Goal: Complete application form: Complete application form

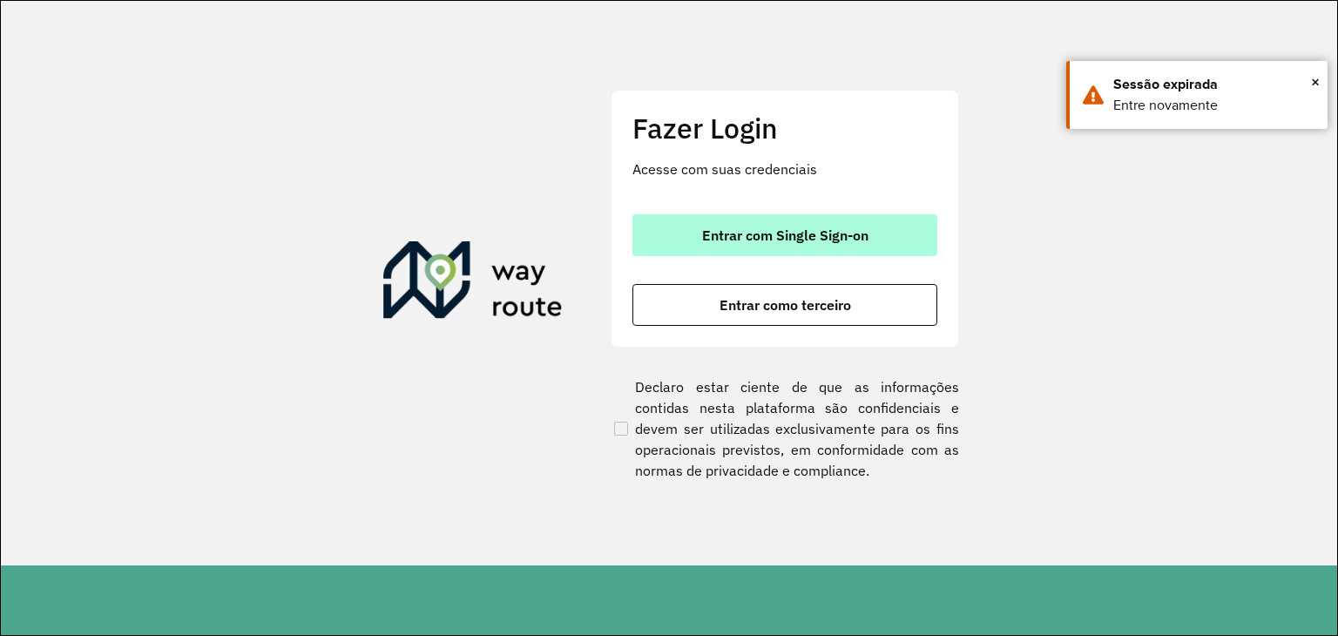
click at [662, 230] on button "Entrar com Single Sign-on" at bounding box center [784, 235] width 305 height 42
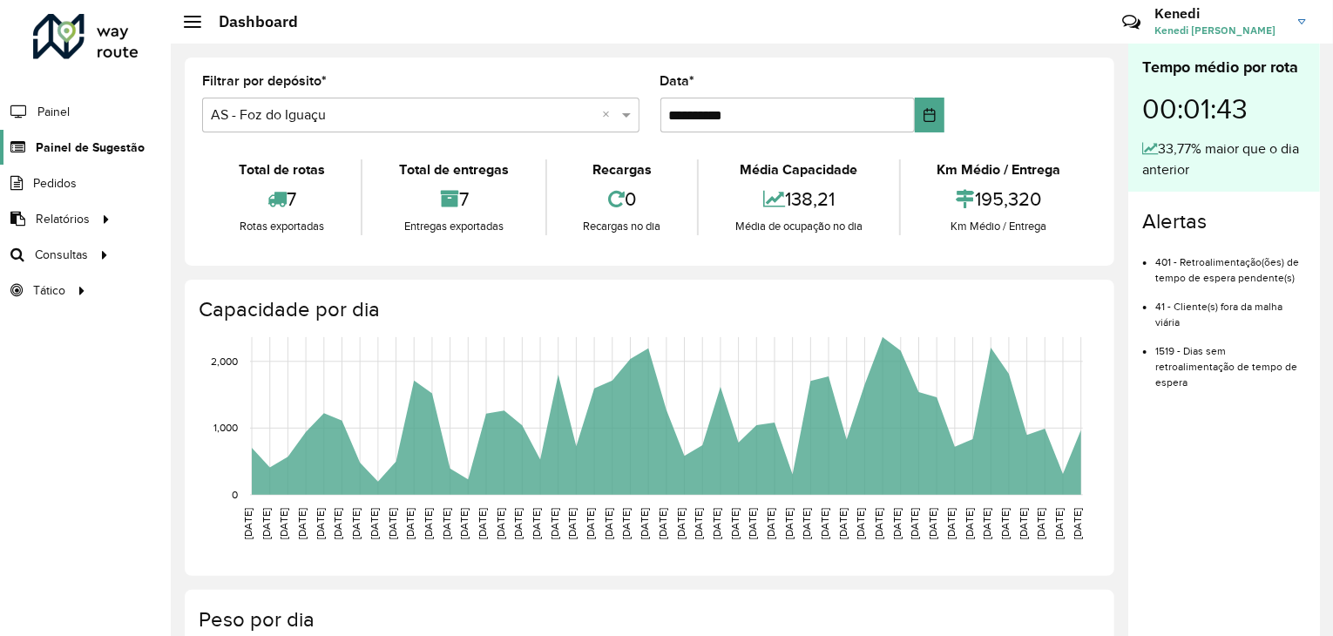
click at [105, 156] on link "Painel de Sugestão" at bounding box center [72, 147] width 145 height 35
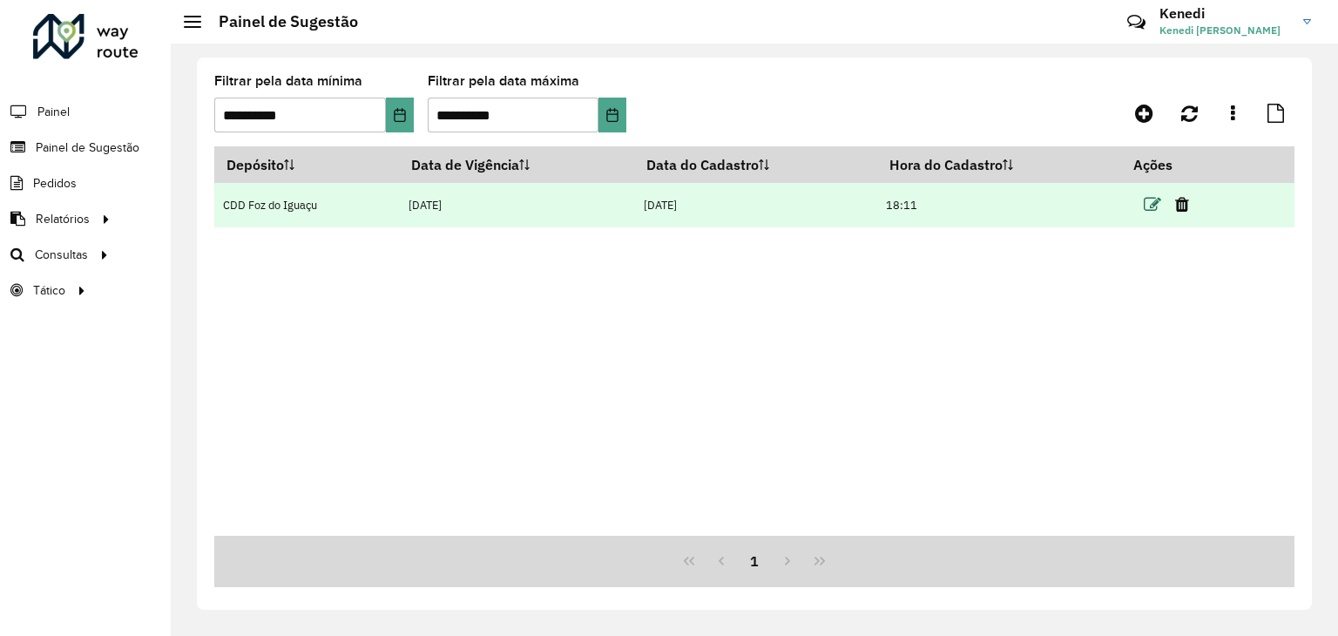
click at [1145, 203] on icon at bounding box center [1152, 204] width 17 height 17
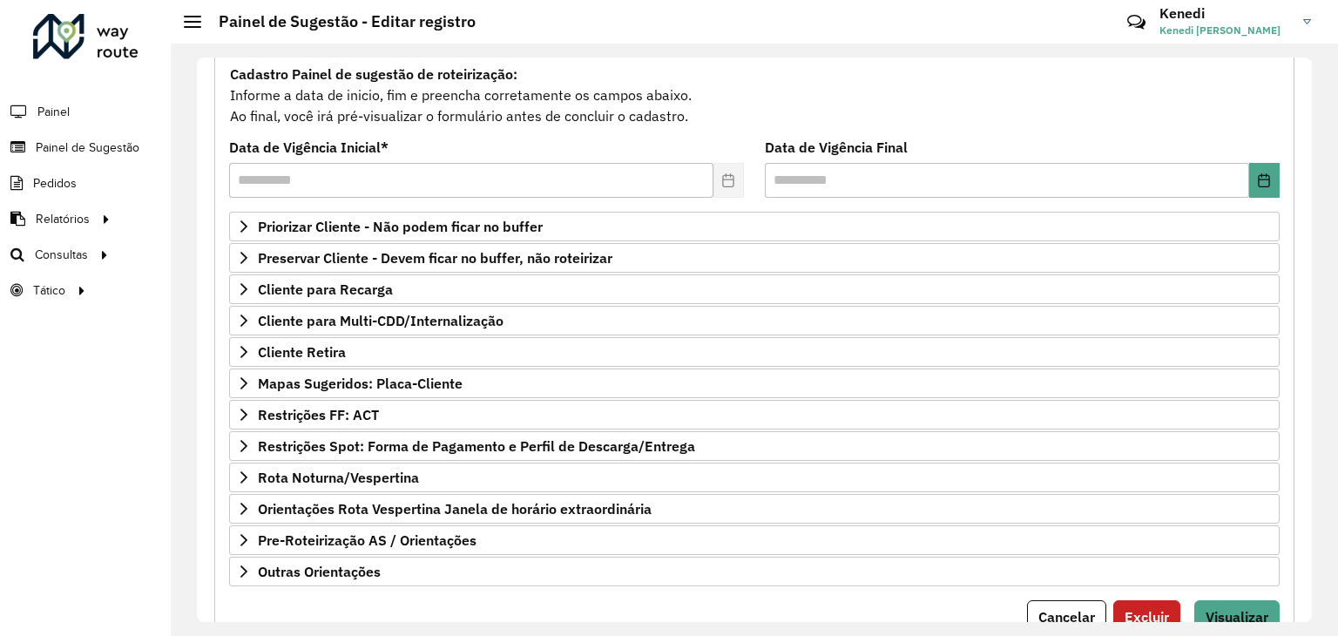
scroll to position [182, 0]
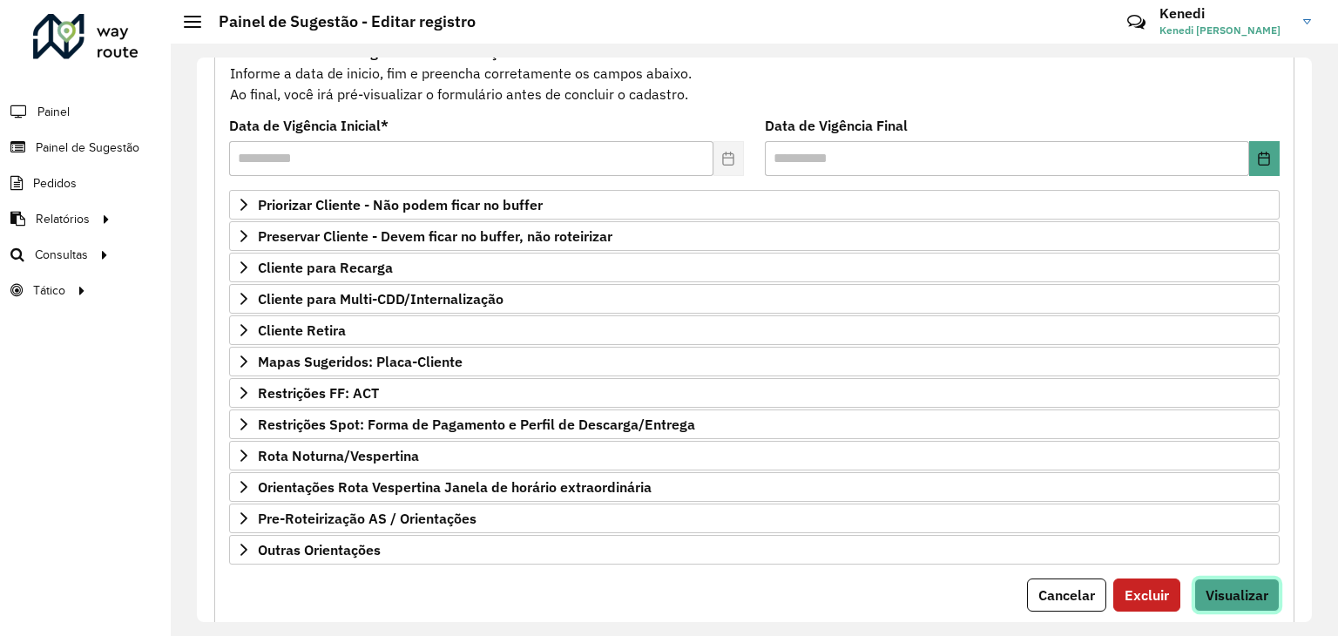
click at [1224, 597] on span "Visualizar" at bounding box center [1236, 594] width 63 height 17
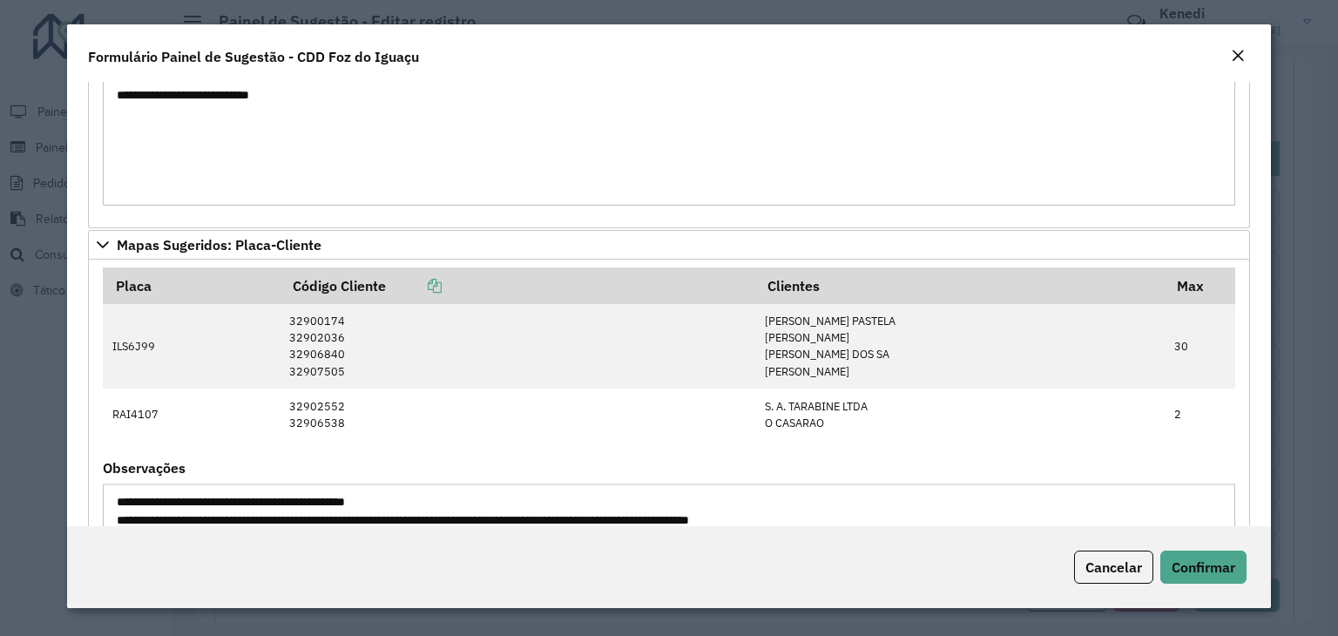
scroll to position [828, 0]
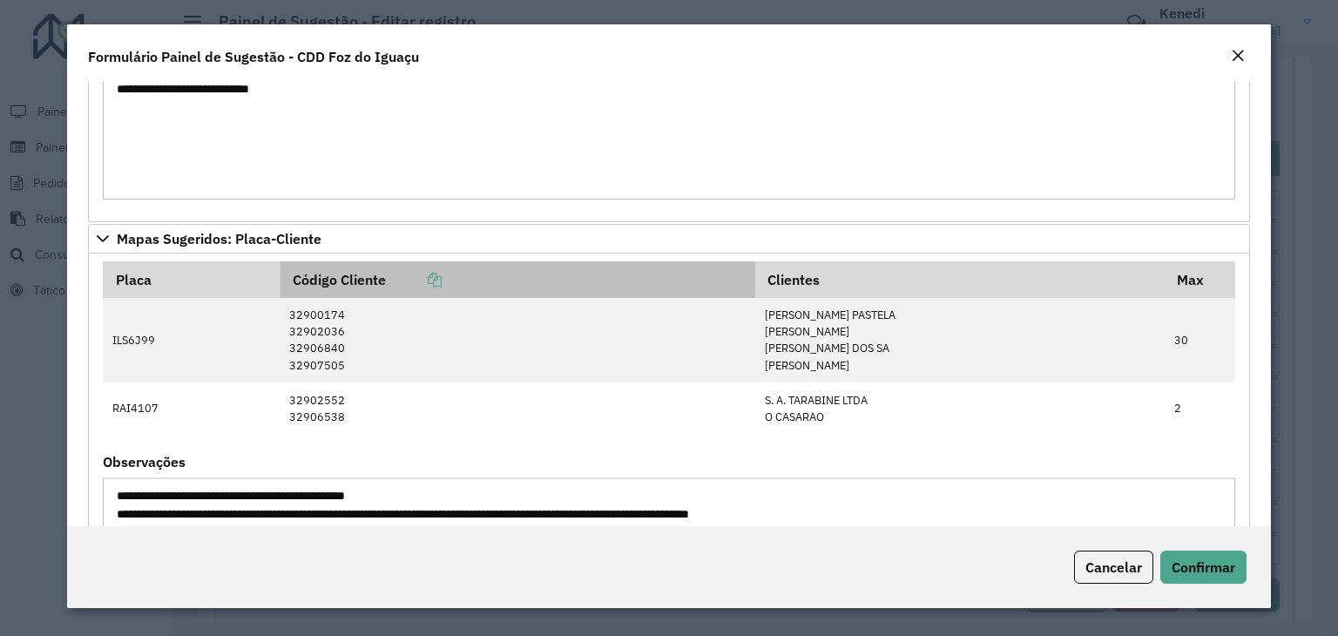
click at [422, 261] on th "Código Cliente" at bounding box center [518, 279] width 476 height 37
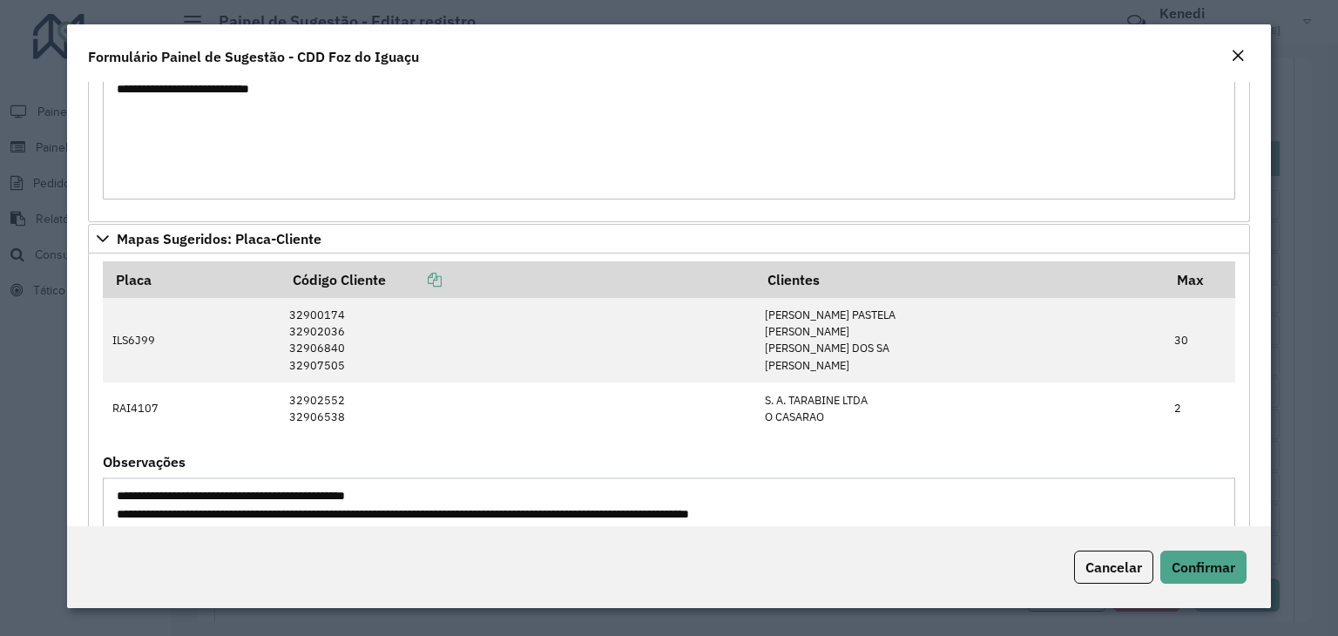
click at [1231, 57] on em "Close" at bounding box center [1238, 56] width 14 height 14
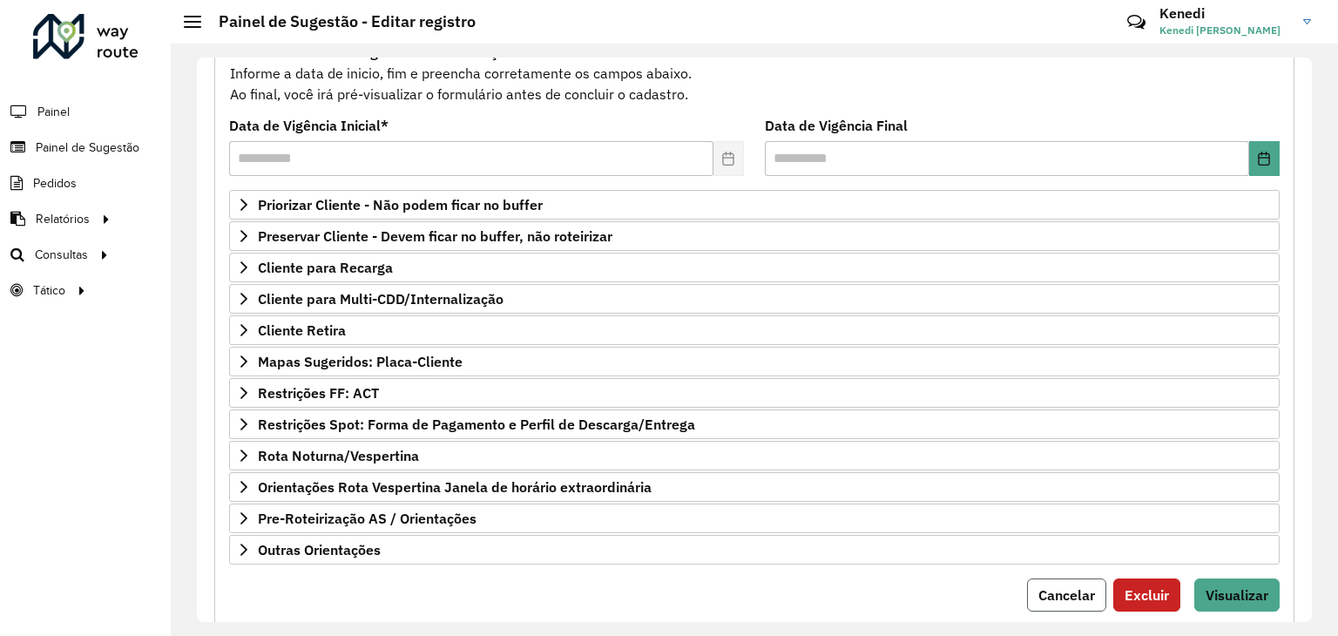
click at [1070, 586] on span "Cancelar" at bounding box center [1066, 594] width 57 height 17
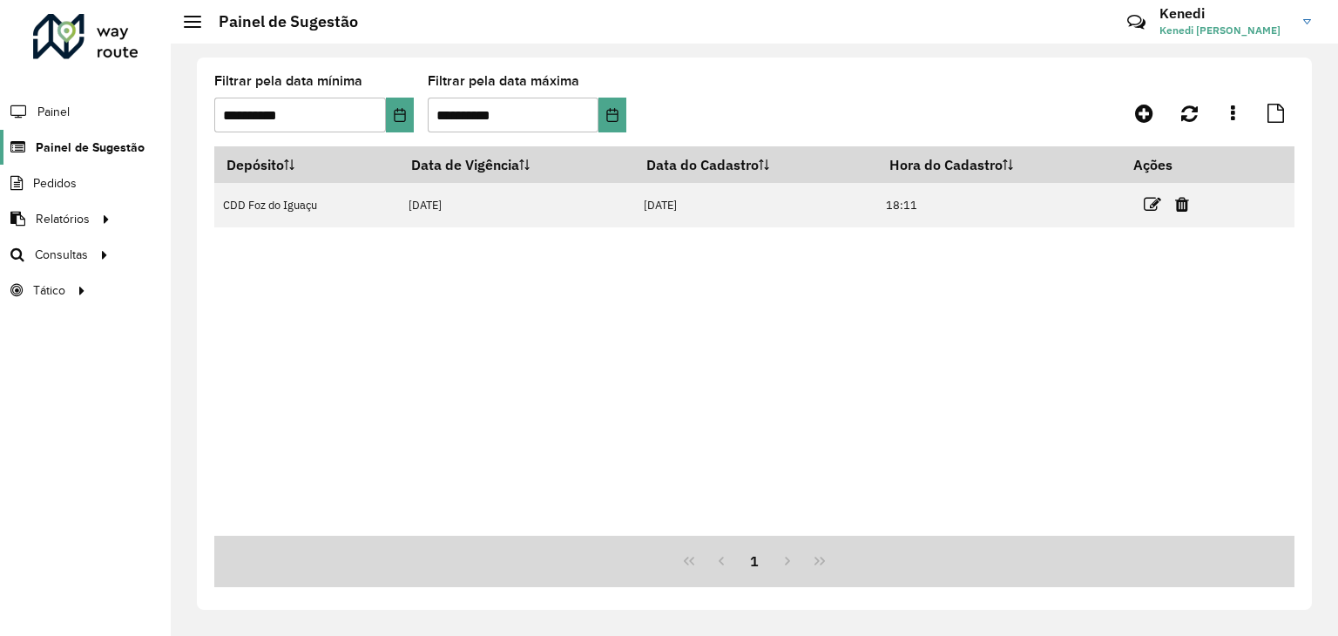
click at [108, 138] on span "Painel de Sugestão" at bounding box center [90, 147] width 109 height 18
click at [105, 147] on span "Painel de Sugestão" at bounding box center [90, 147] width 109 height 18
click at [80, 192] on li "Pedidos" at bounding box center [85, 183] width 171 height 36
click at [62, 186] on span "Pedidos" at bounding box center [55, 183] width 45 height 18
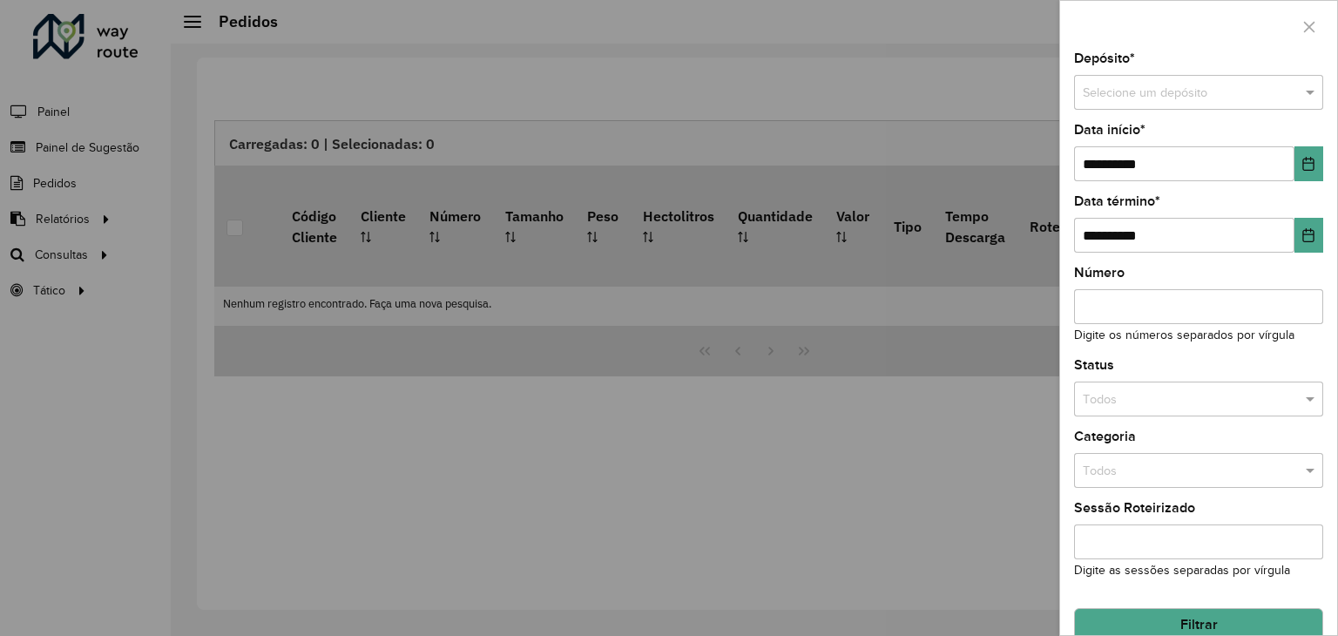
click at [115, 147] on div at bounding box center [669, 318] width 1338 height 636
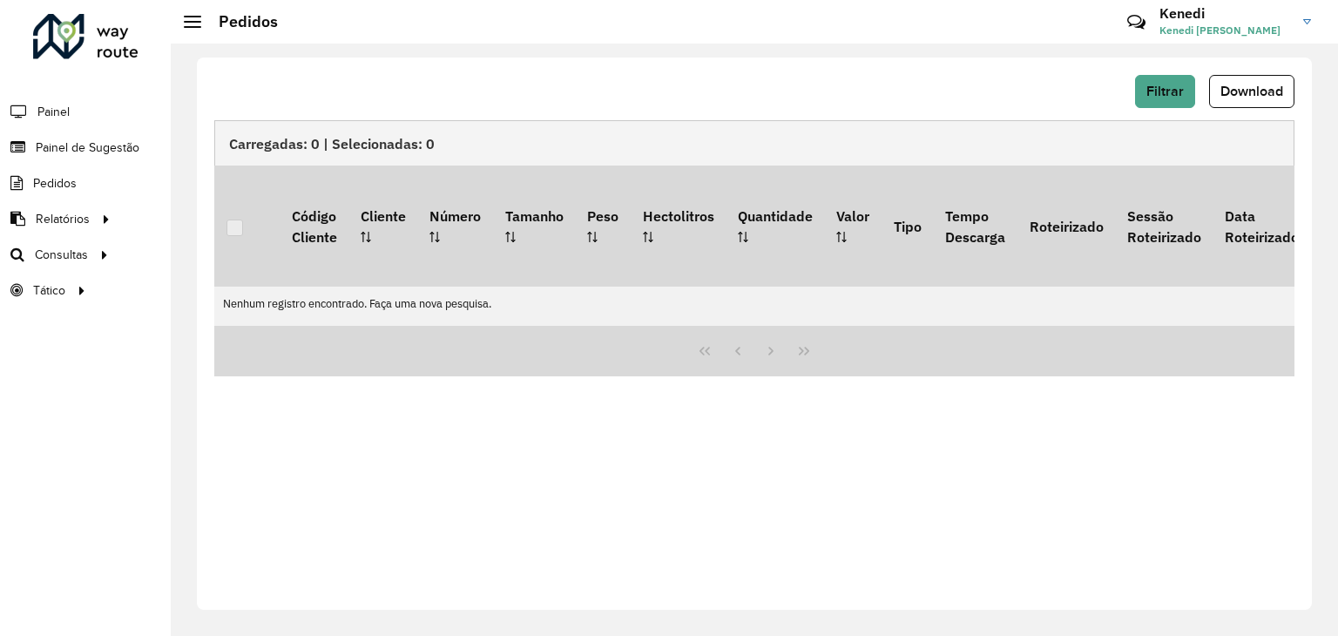
click at [115, 147] on span "Painel de Sugestão" at bounding box center [88, 147] width 104 height 18
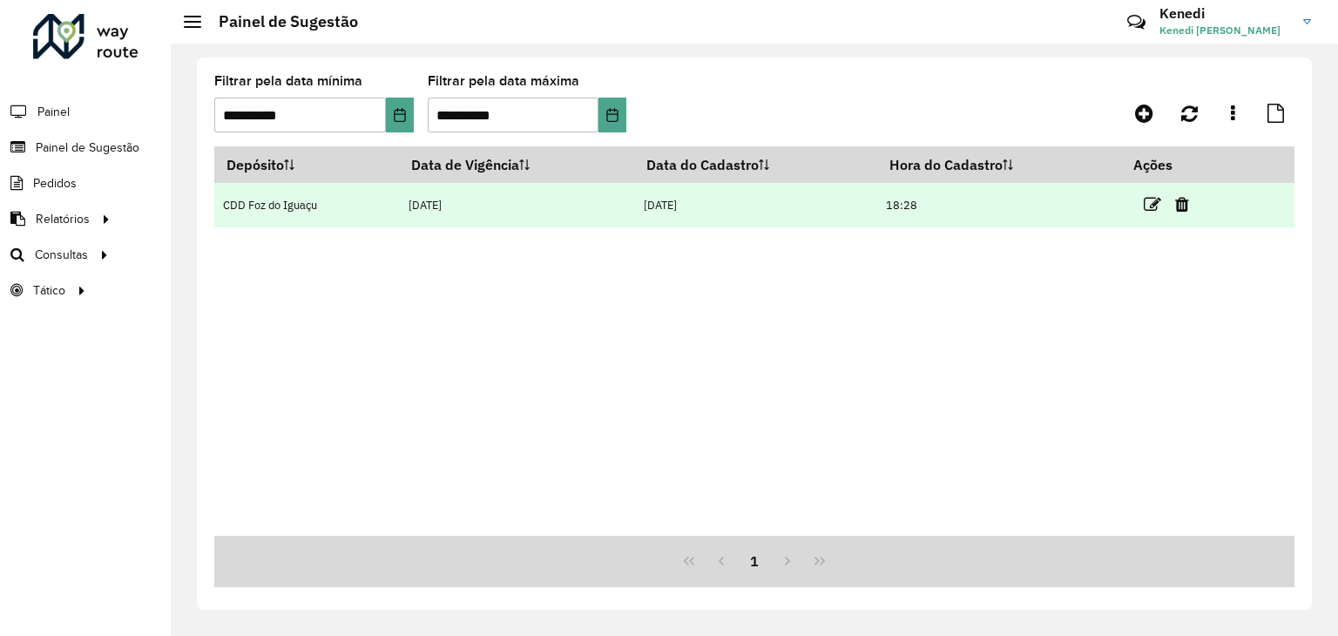
click at [1149, 195] on link at bounding box center [1152, 204] width 17 height 24
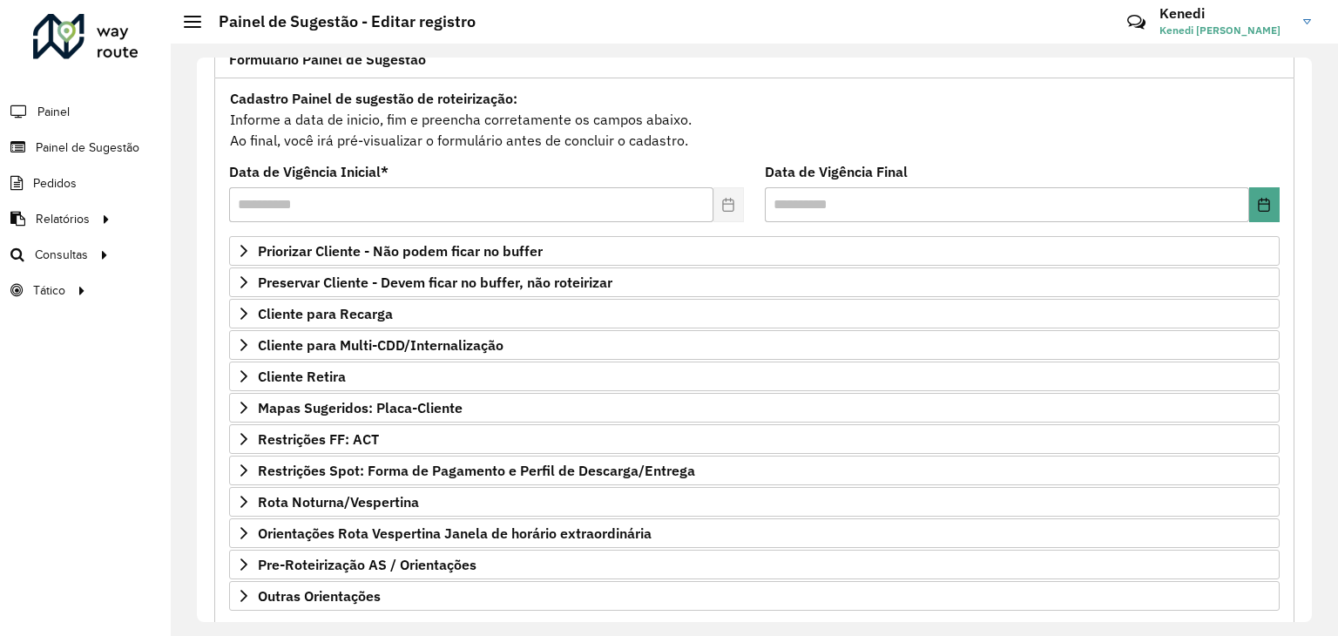
scroll to position [226, 0]
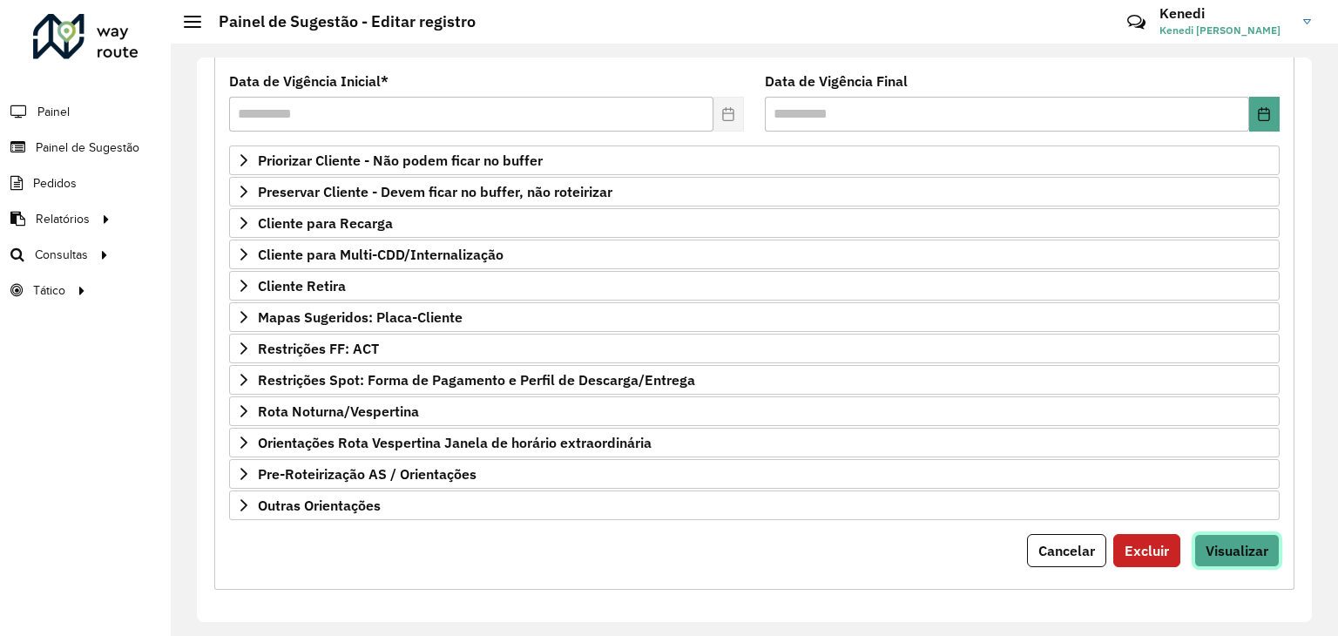
click at [1237, 542] on span "Visualizar" at bounding box center [1236, 550] width 63 height 17
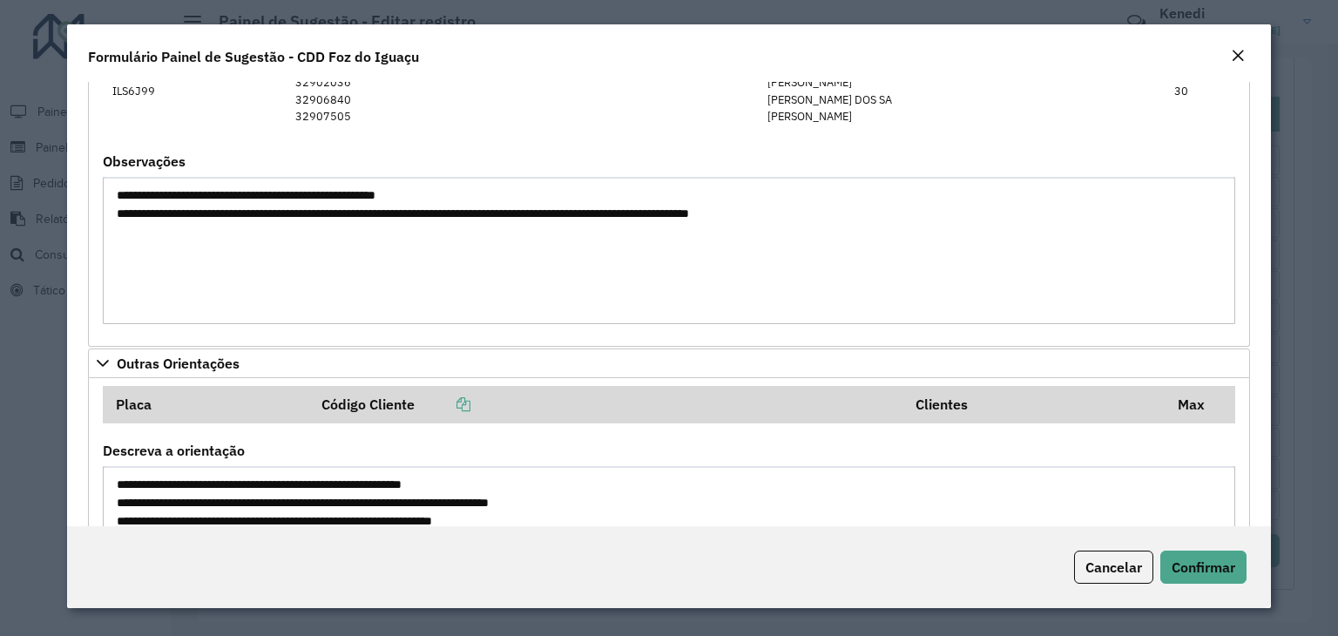
scroll to position [1242, 0]
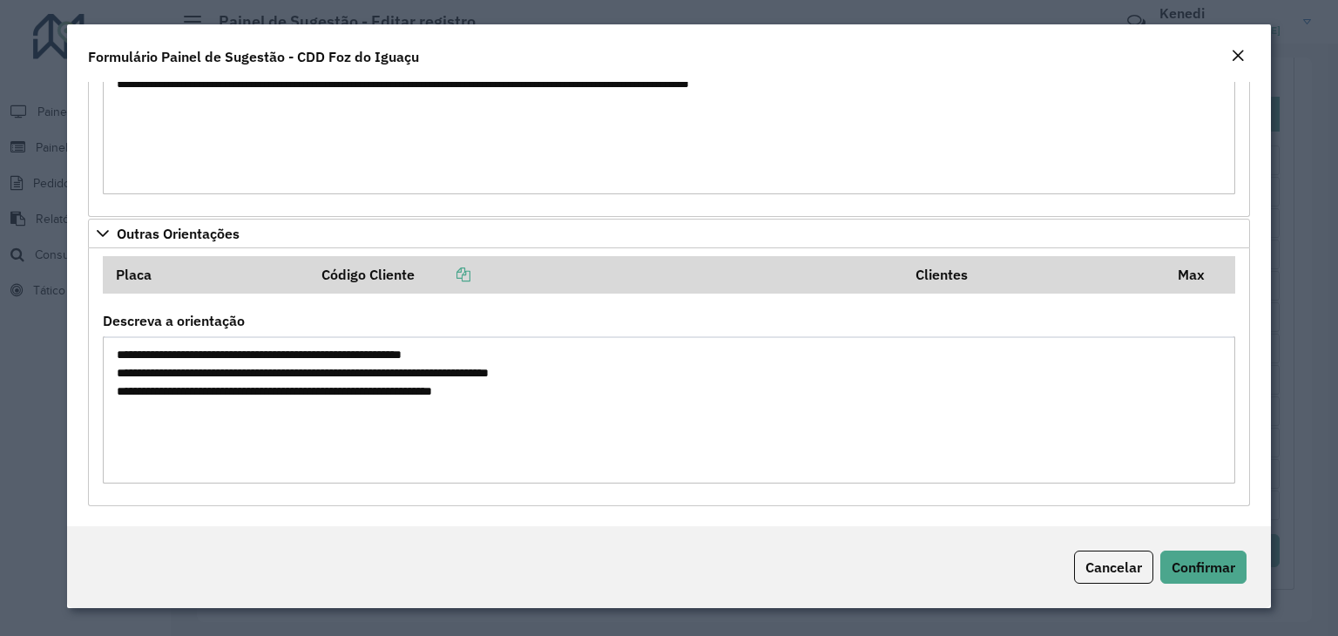
click at [1232, 49] on em "Close" at bounding box center [1238, 56] width 14 height 14
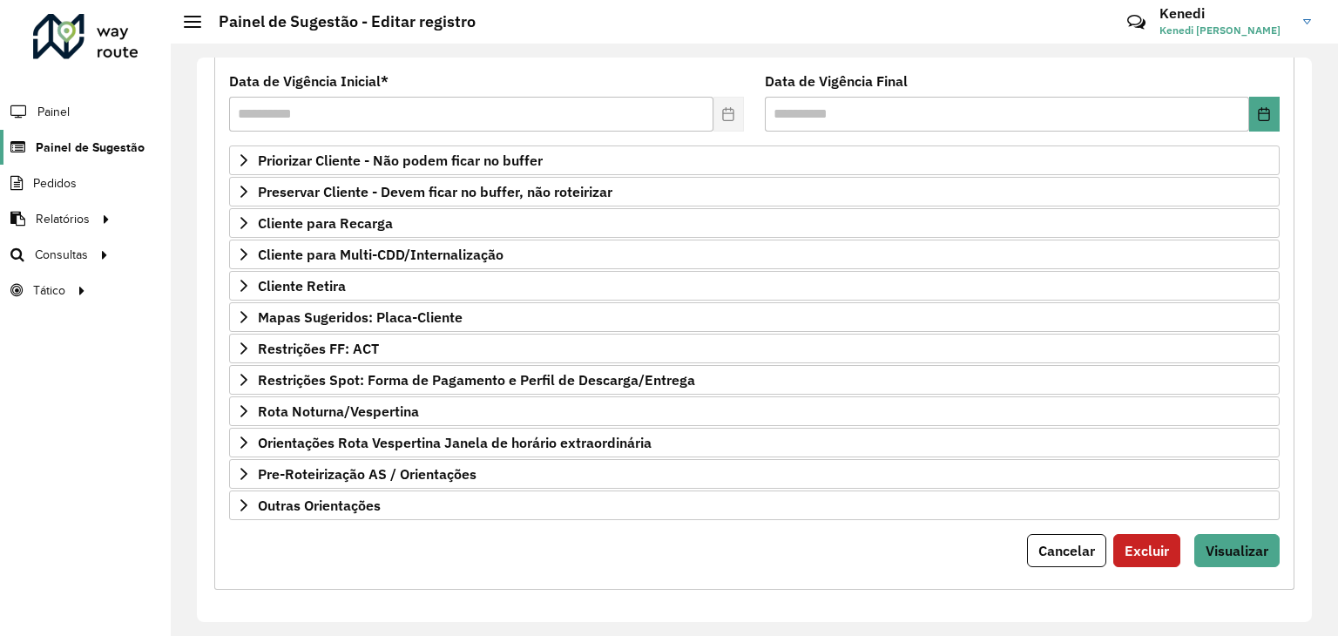
click at [78, 147] on span "Painel de Sugestão" at bounding box center [90, 147] width 109 height 18
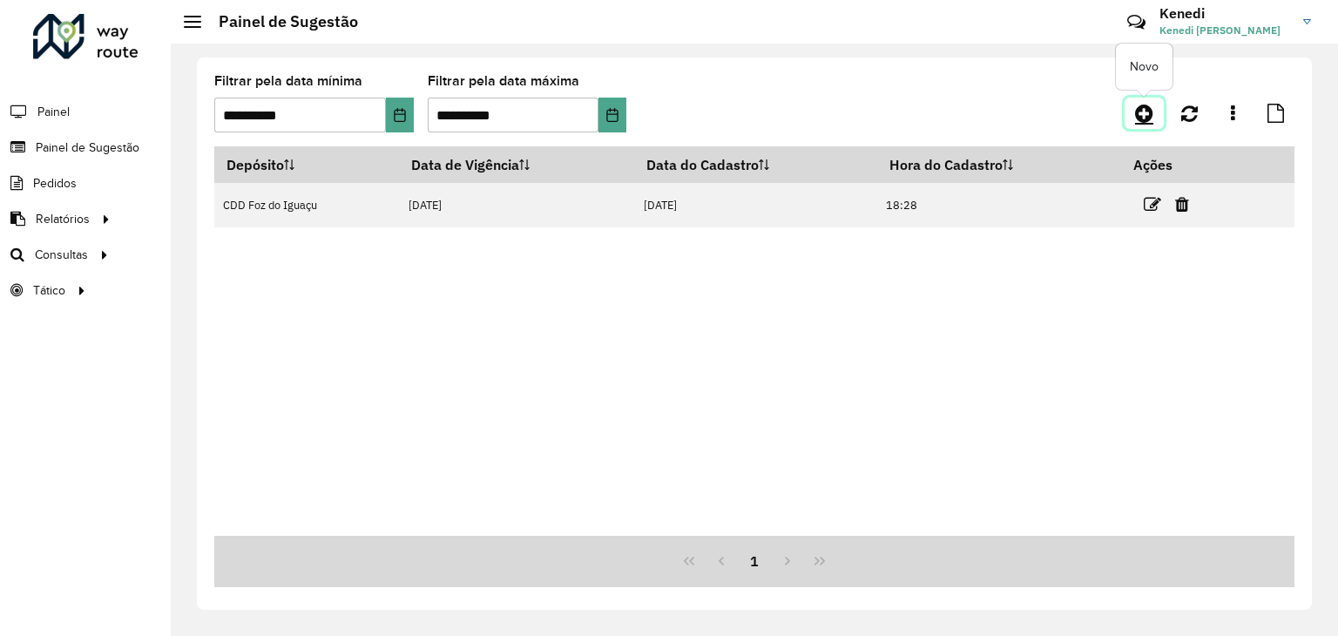
click at [1146, 117] on icon at bounding box center [1144, 113] width 18 height 21
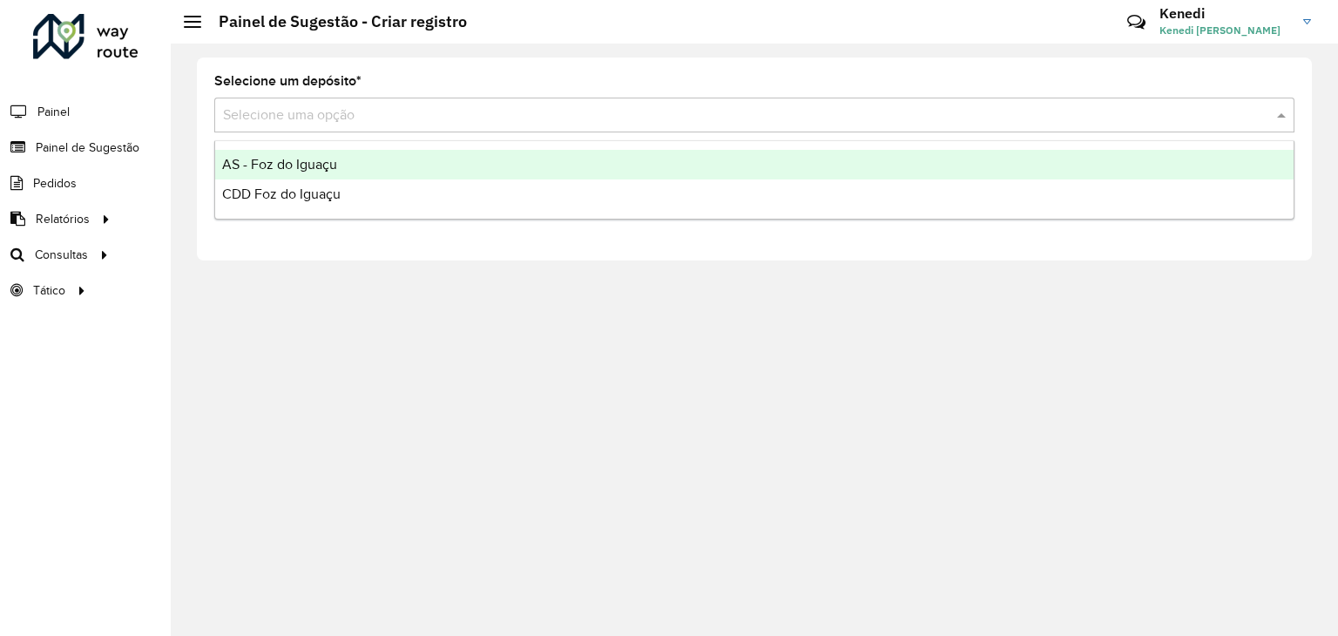
click at [763, 109] on input "text" at bounding box center [737, 115] width 1028 height 21
click at [340, 159] on div "AS - Foz do Iguaçu" at bounding box center [754, 165] width 1078 height 30
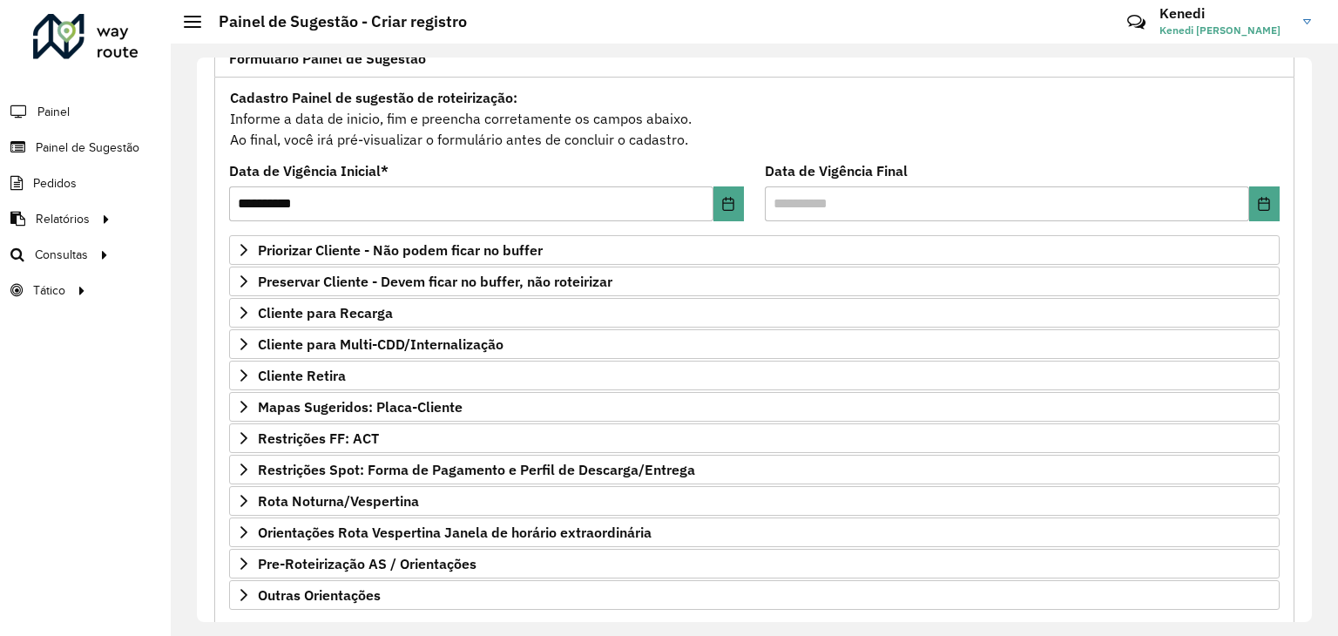
scroll to position [164, 0]
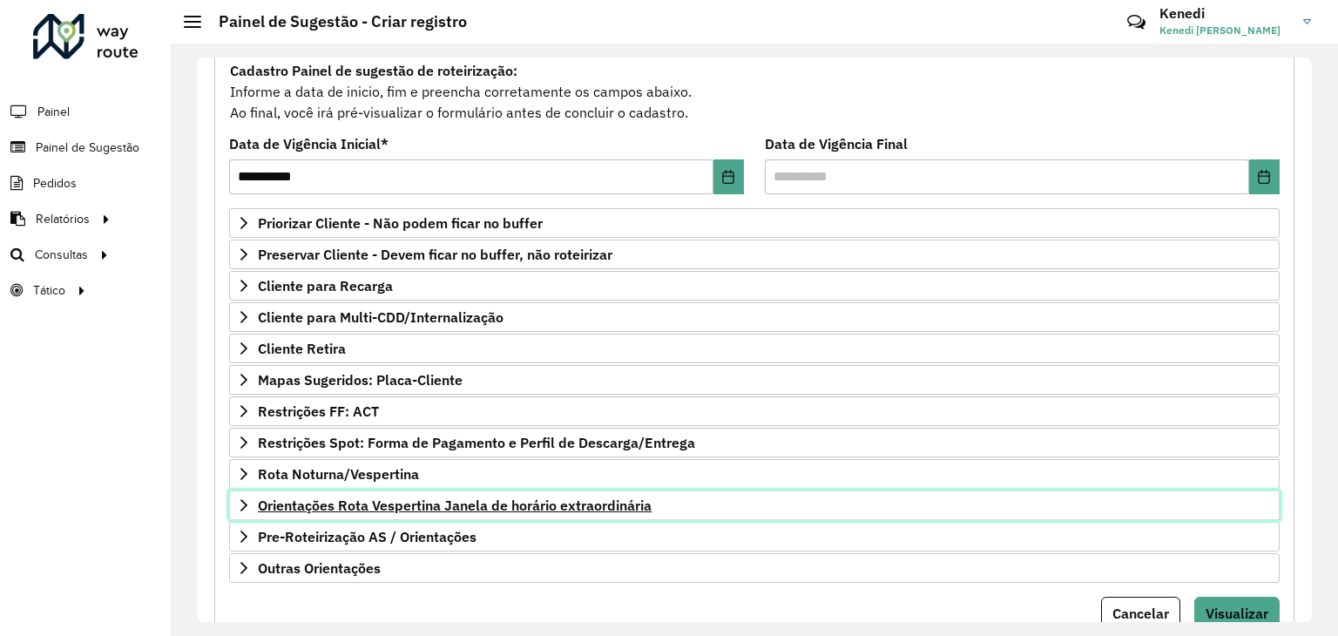
click at [247, 502] on icon at bounding box center [244, 505] width 14 height 14
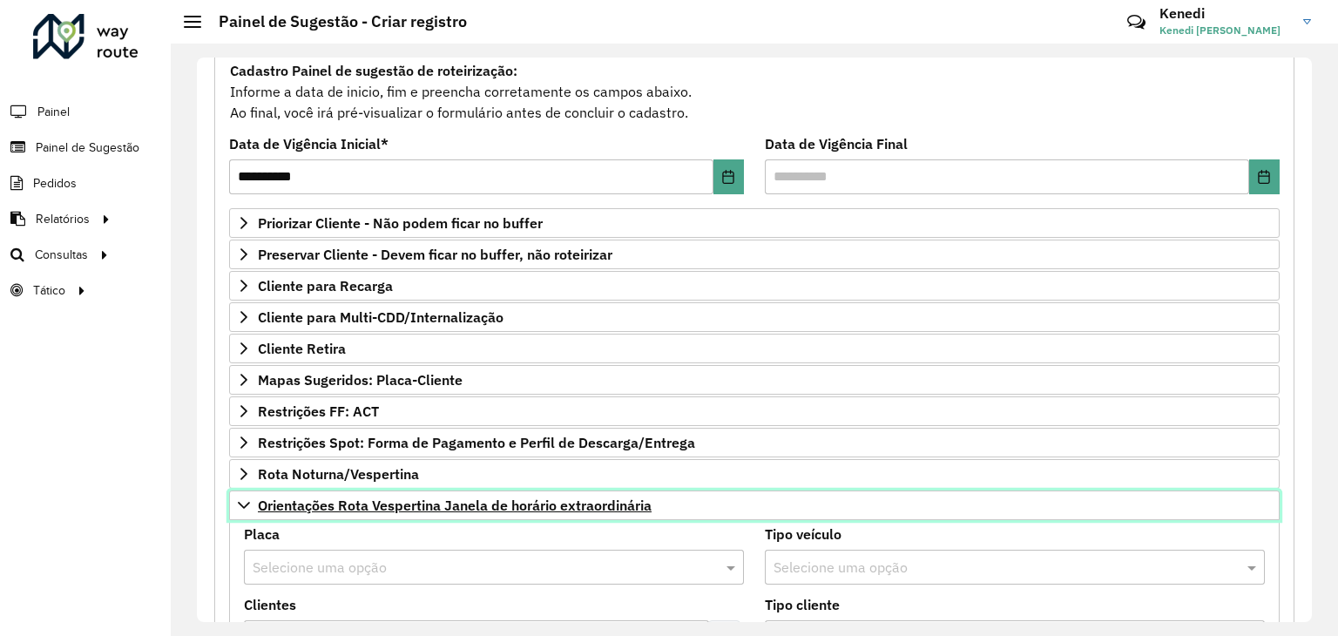
click at [247, 502] on icon at bounding box center [244, 505] width 14 height 14
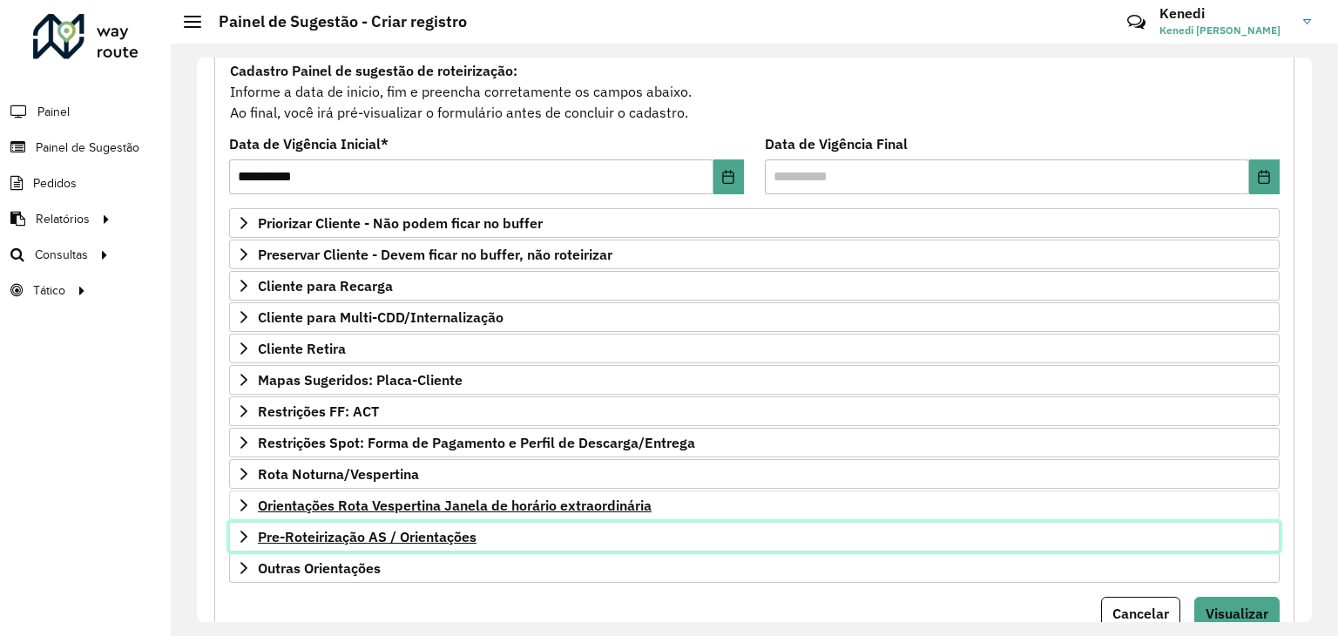
click at [247, 530] on icon at bounding box center [244, 537] width 14 height 14
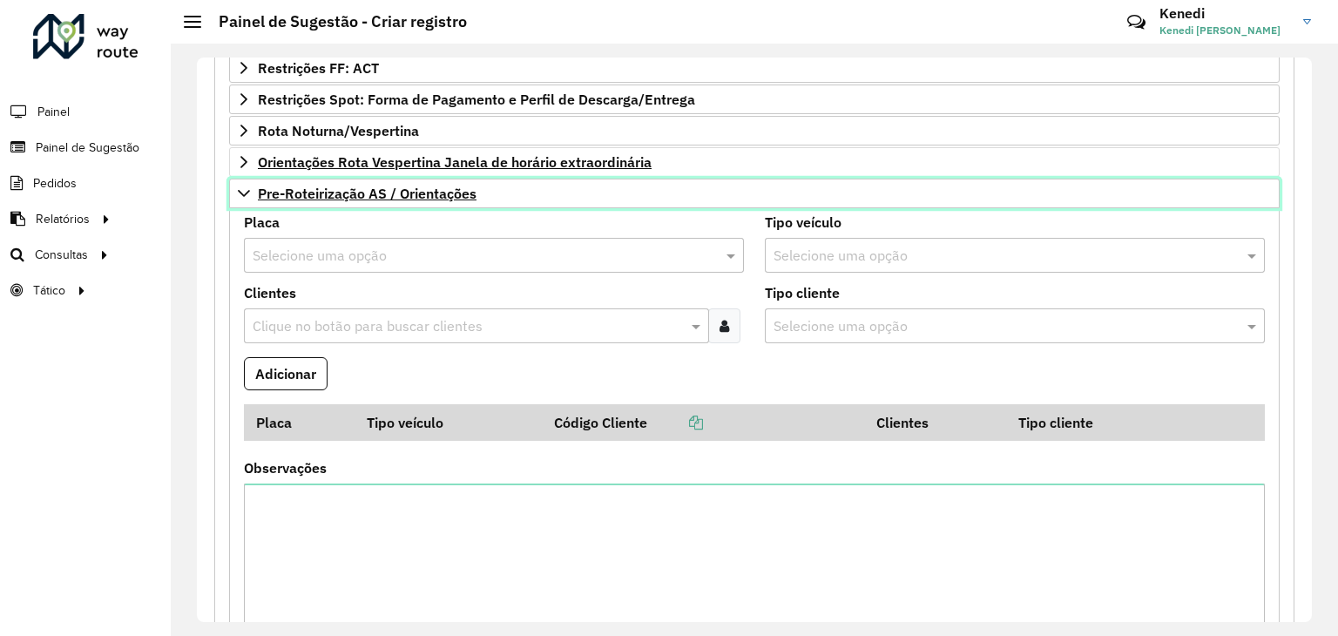
scroll to position [527, 0]
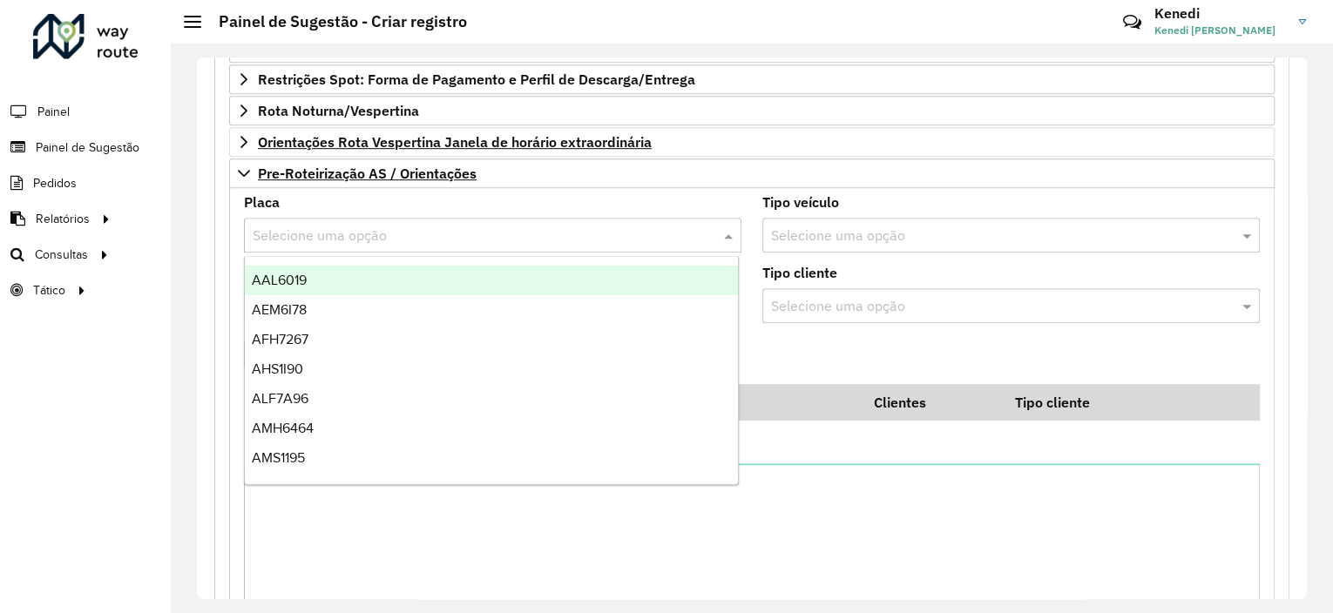
click at [331, 236] on input "text" at bounding box center [475, 236] width 445 height 21
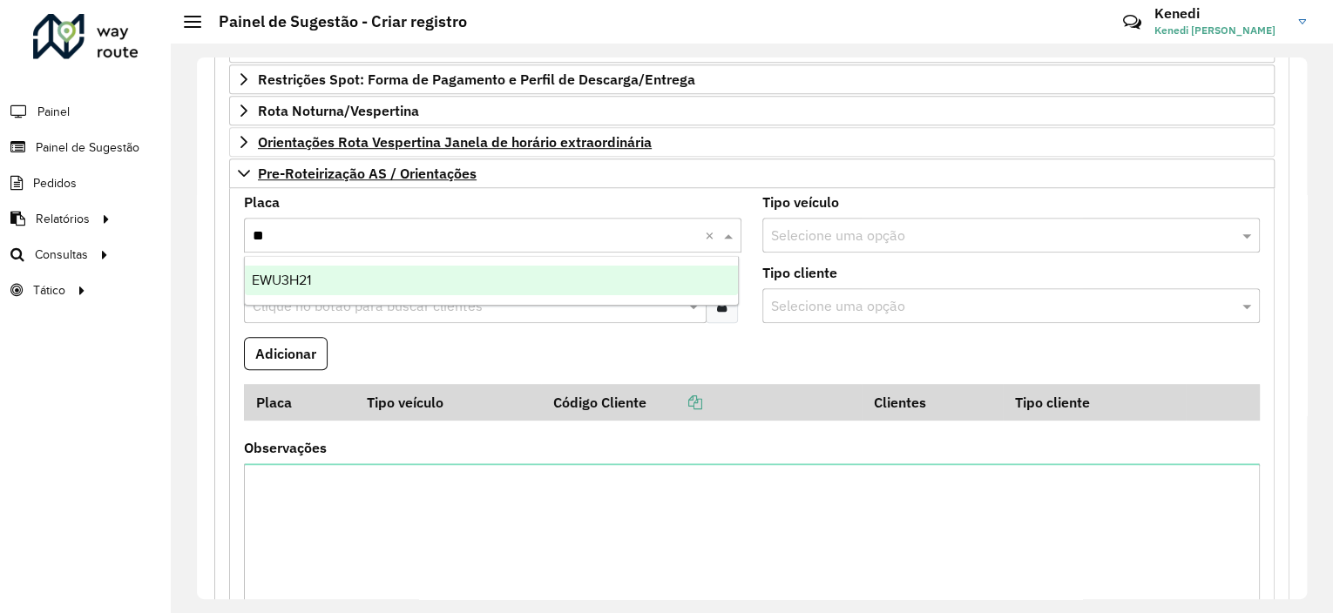
type input "***"
click at [319, 274] on div "EWU3H21" at bounding box center [491, 281] width 493 height 30
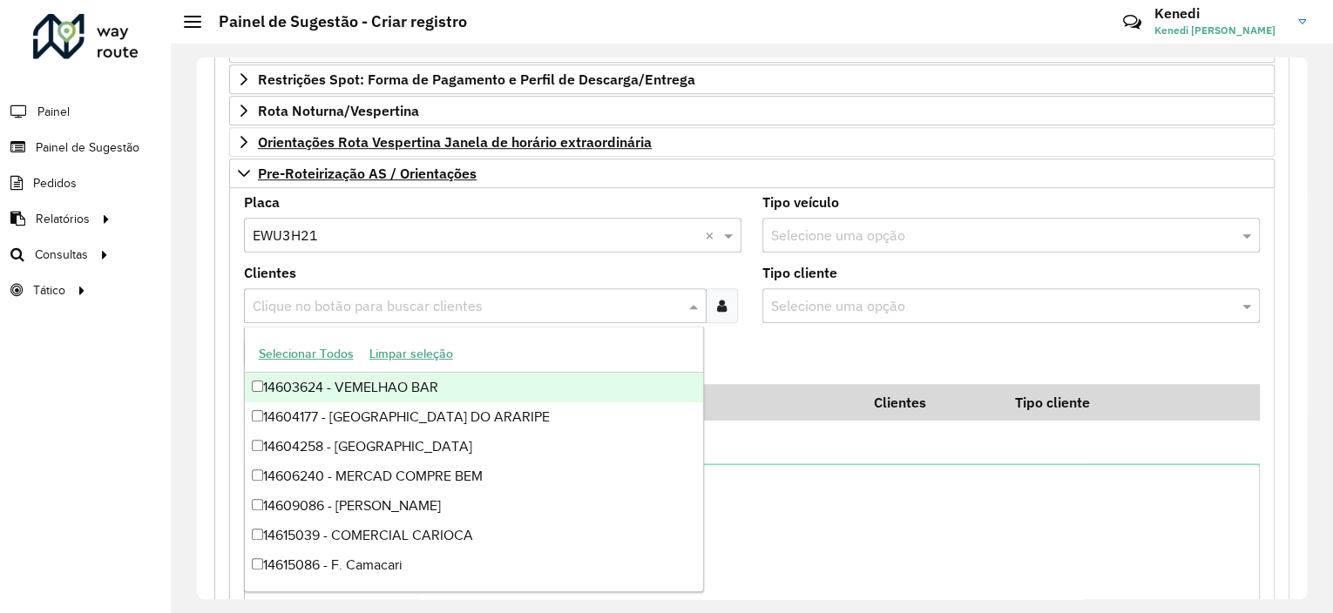
click at [309, 297] on input "text" at bounding box center [466, 306] width 436 height 21
type input "****"
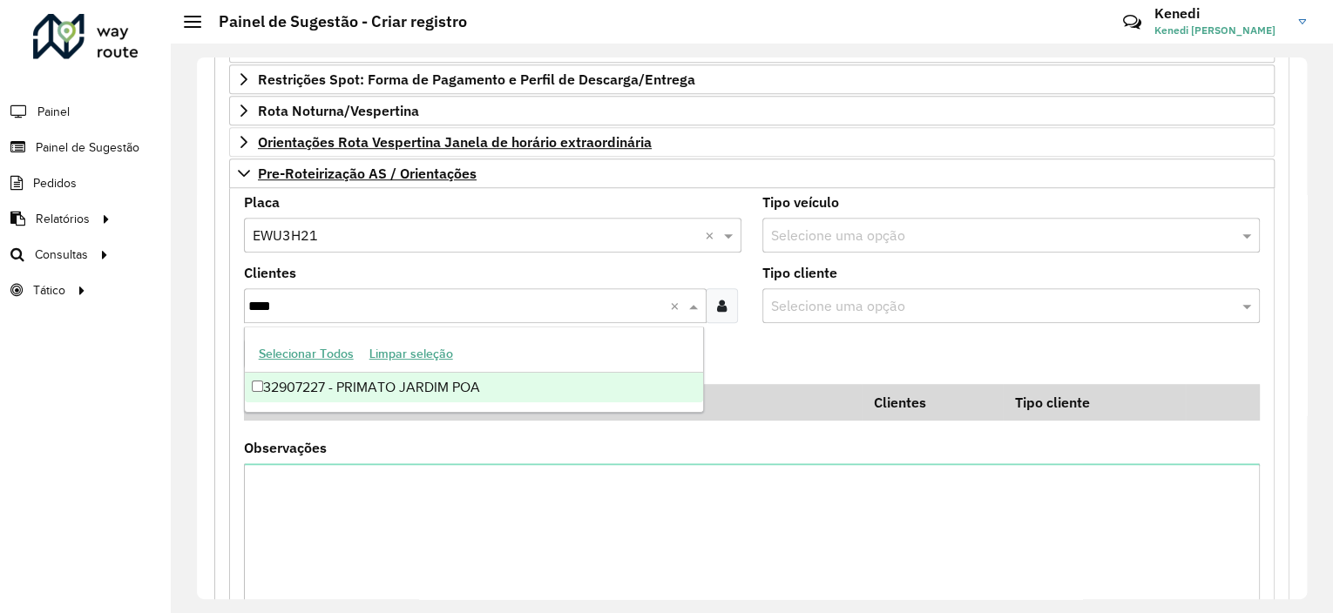
click at [312, 389] on div "32907227 - PRIMATO JARDIM POA" at bounding box center [474, 388] width 458 height 30
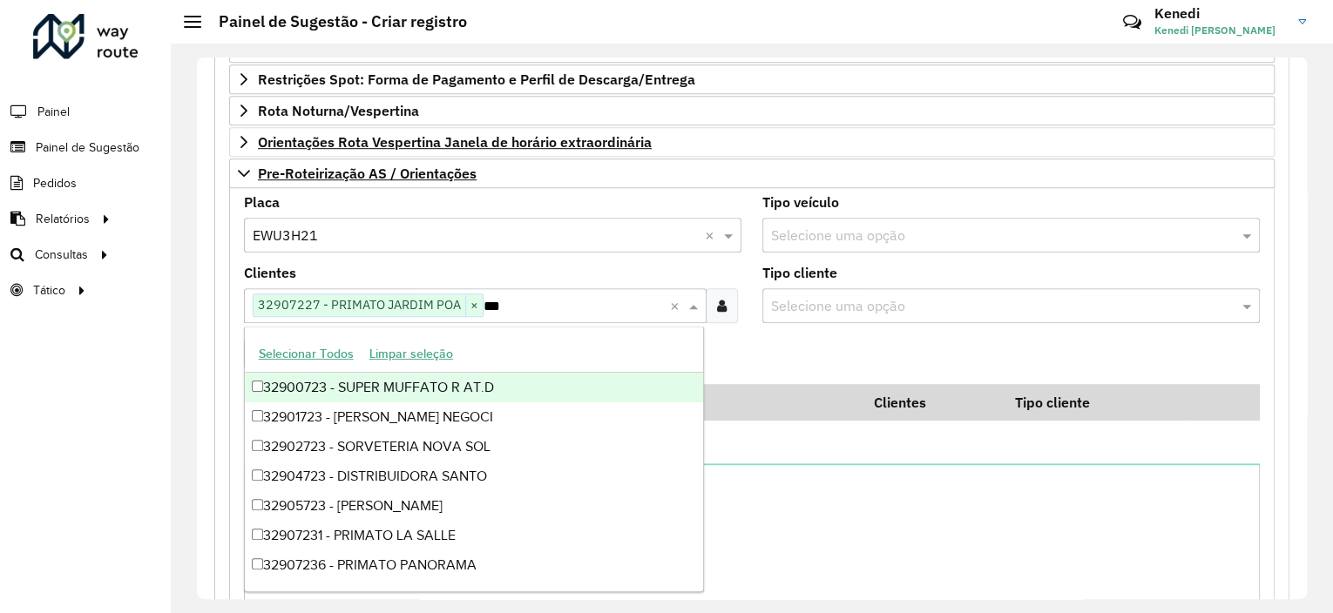
type input "****"
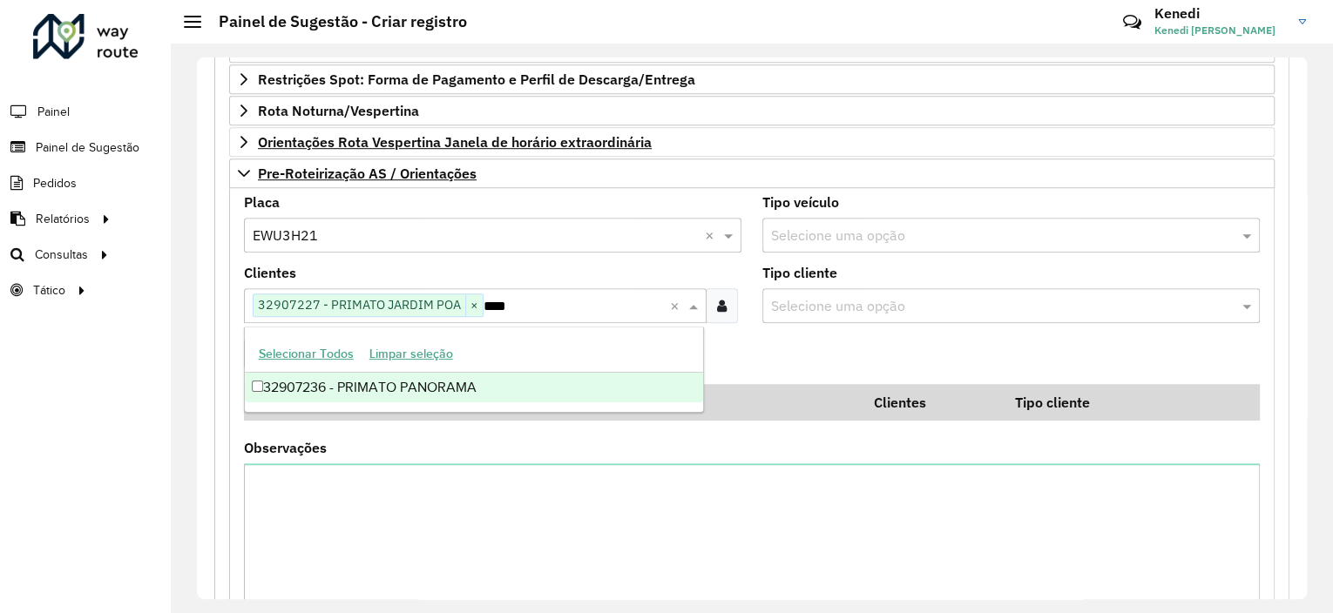
click at [312, 389] on div "32907236 - PRIMATO PANORAMA" at bounding box center [474, 388] width 458 height 30
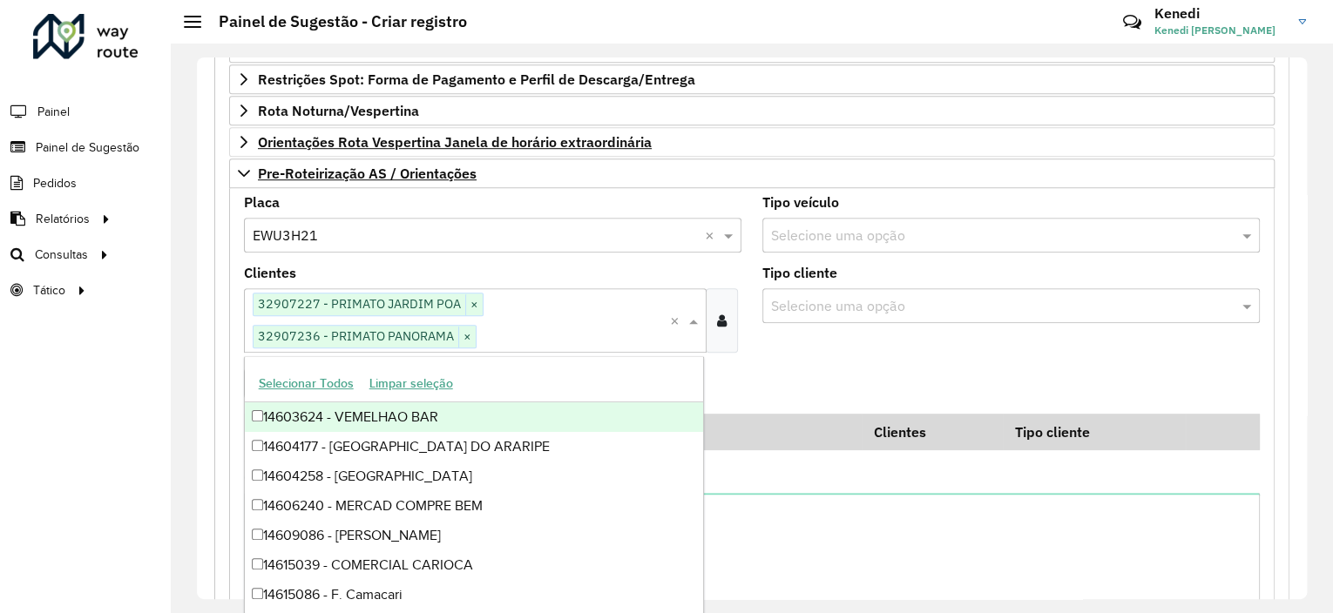
click at [800, 382] on formly-field "Adicionar" at bounding box center [751, 390] width 1036 height 47
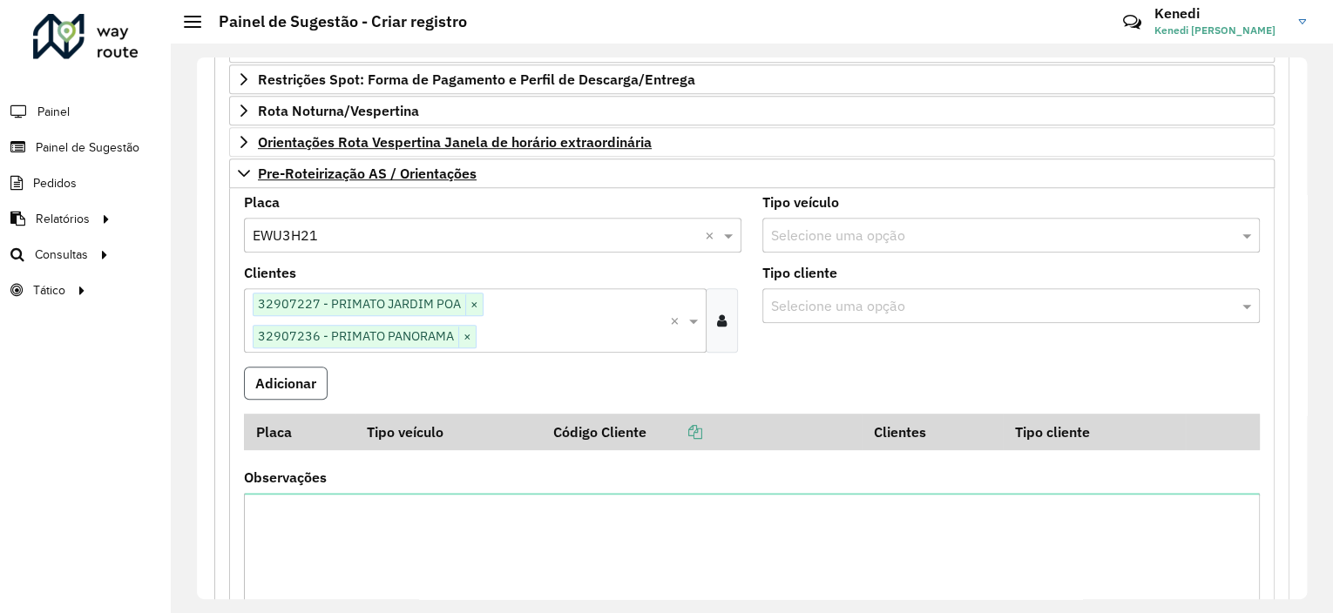
click at [300, 381] on button "Adicionar" at bounding box center [286, 383] width 84 height 33
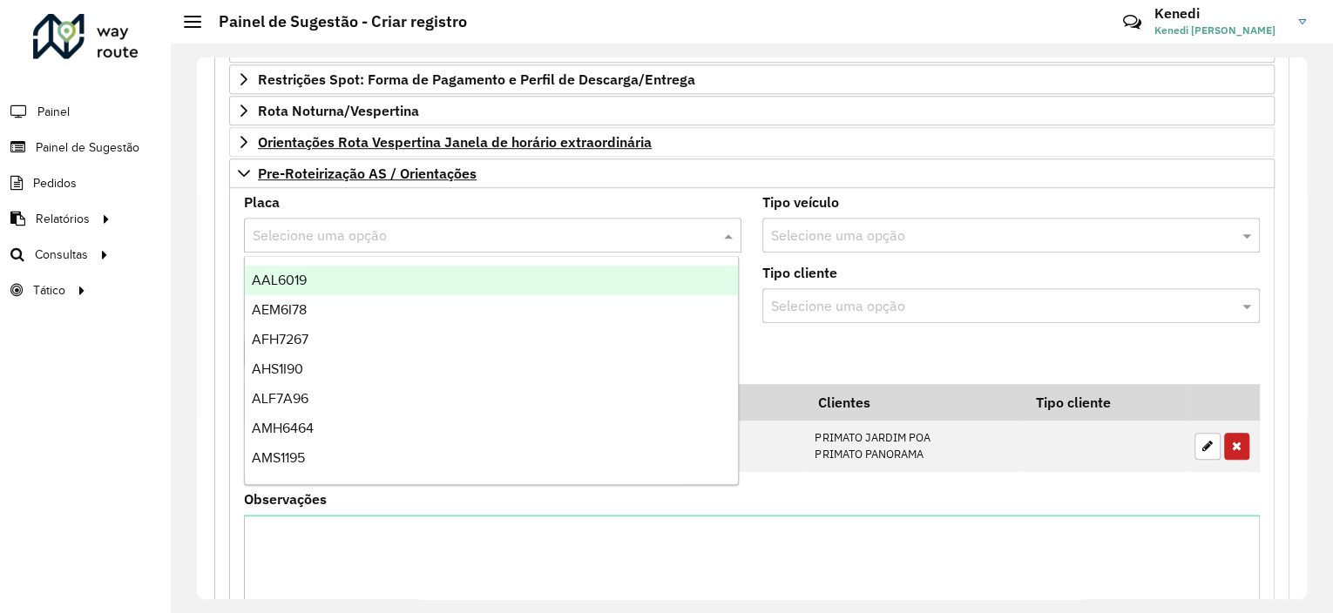
click at [334, 230] on input "text" at bounding box center [475, 236] width 445 height 21
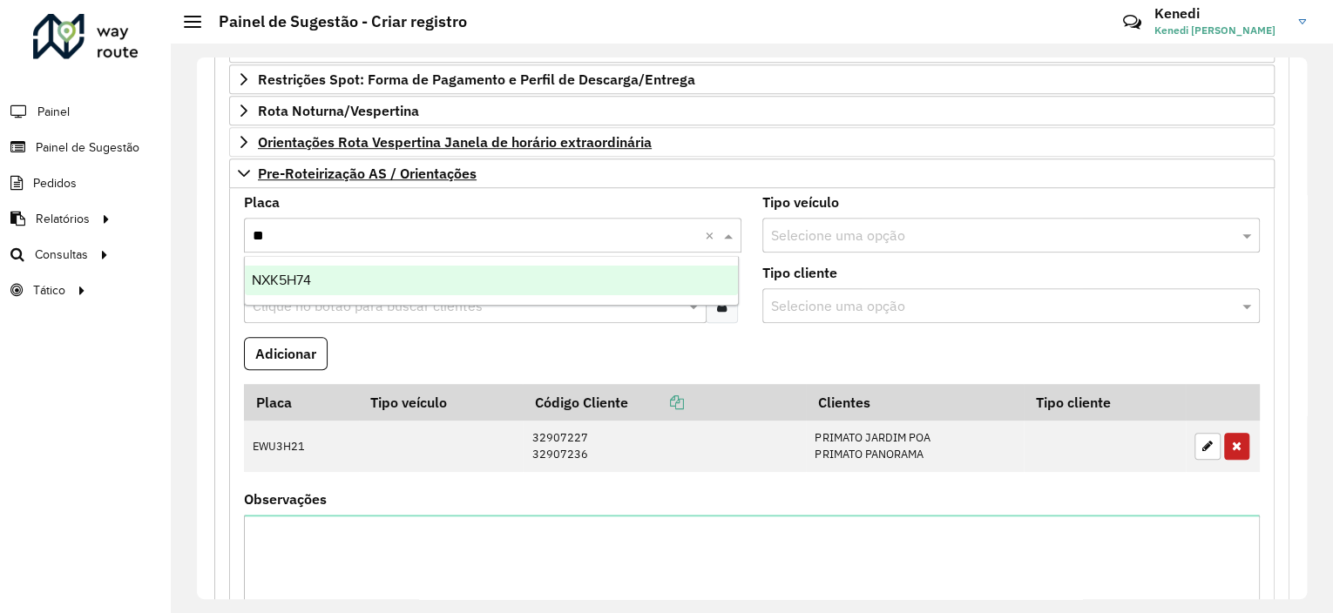
type input "***"
click at [301, 284] on span "NXK5H74" at bounding box center [281, 280] width 59 height 15
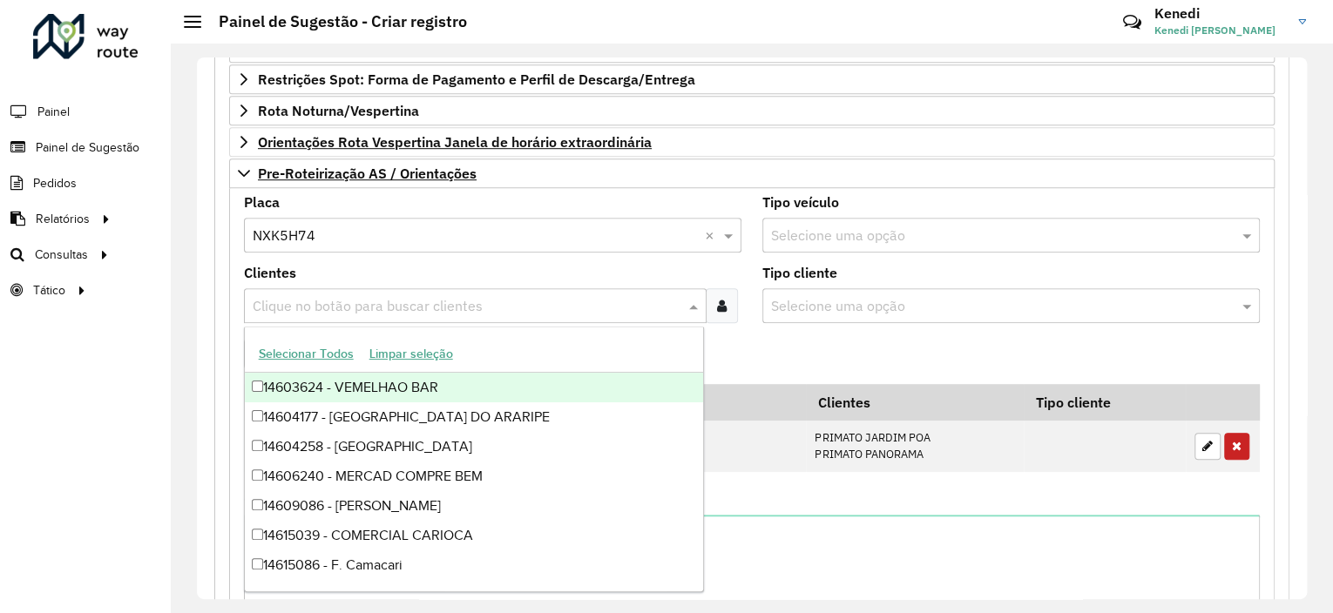
click at [296, 300] on input "text" at bounding box center [466, 306] width 436 height 21
type input "****"
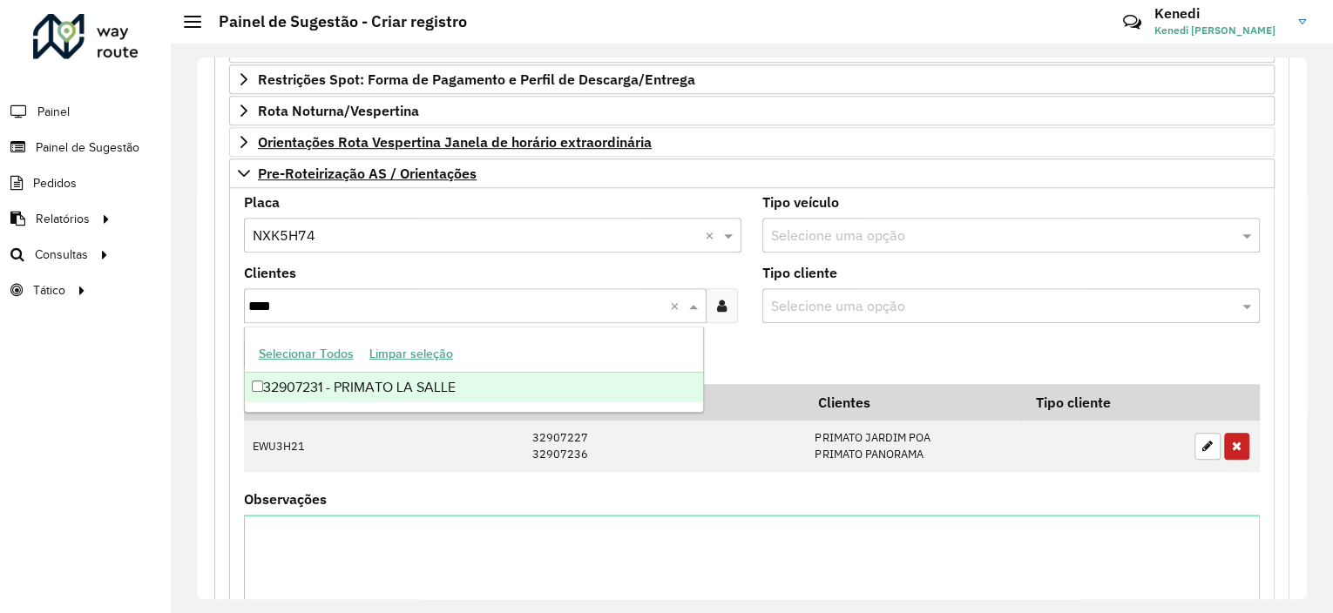
click at [301, 395] on div "32907231 - PRIMATO LA SALLE" at bounding box center [474, 388] width 458 height 30
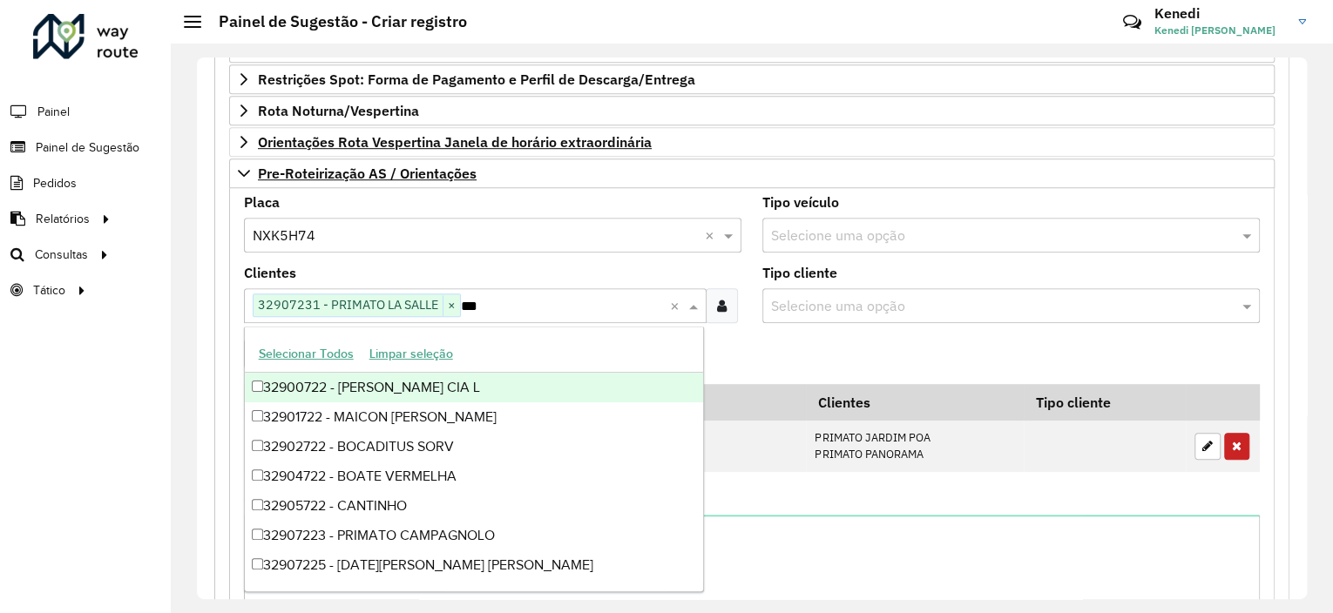
type input "****"
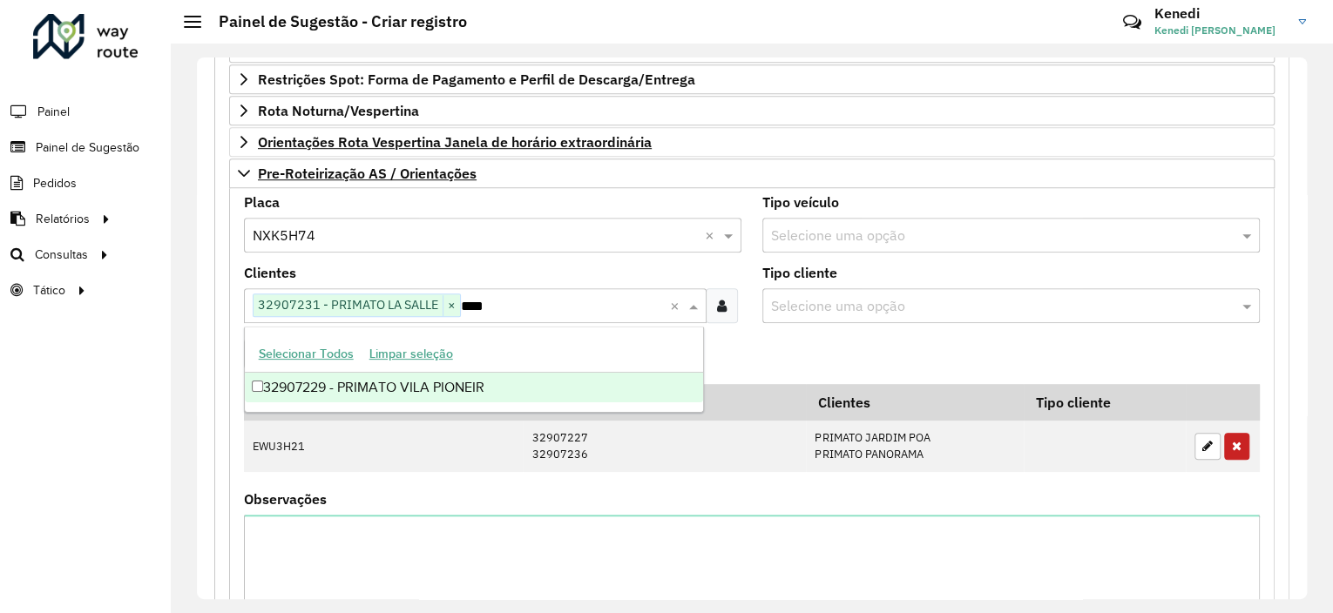
click at [422, 395] on div "32907229 - PRIMATO VILA PIONEIR" at bounding box center [474, 388] width 458 height 30
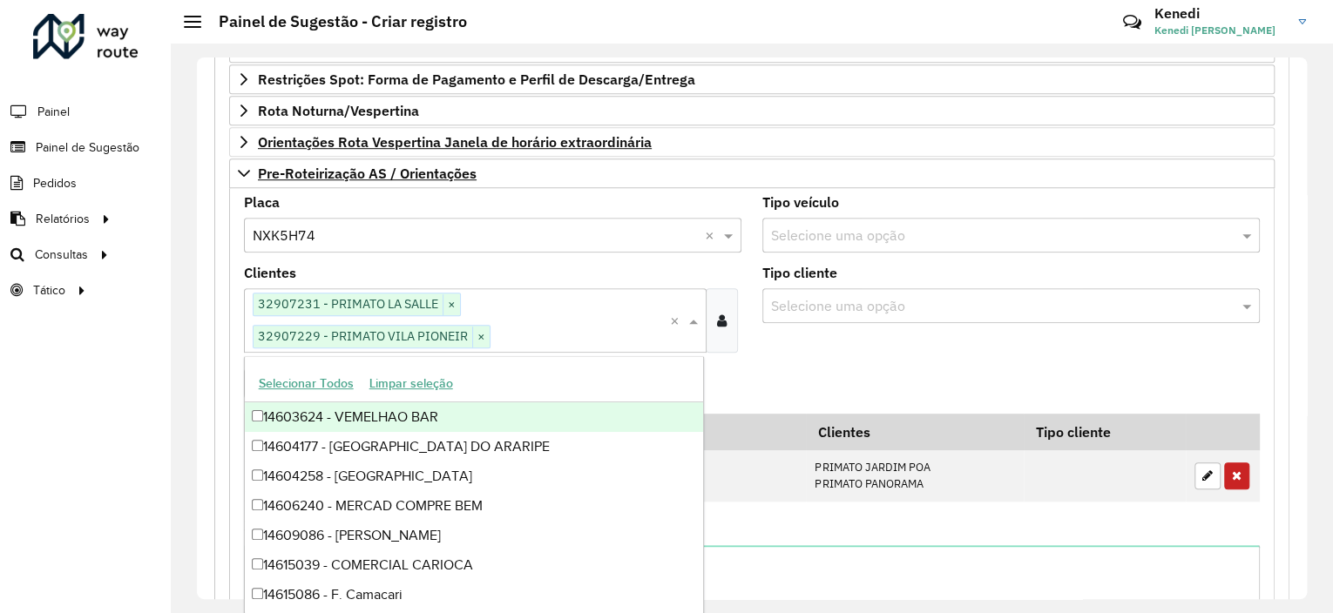
click at [790, 367] on formly-field "Adicionar" at bounding box center [751, 390] width 1036 height 47
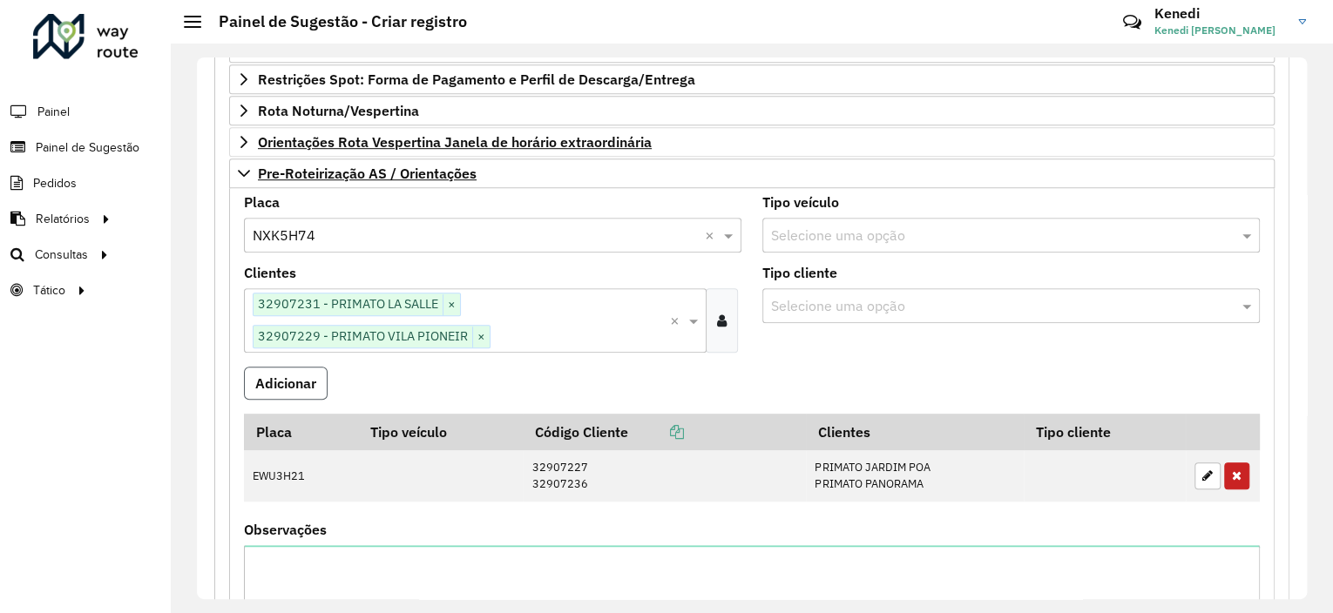
click at [292, 378] on button "Adicionar" at bounding box center [286, 383] width 84 height 33
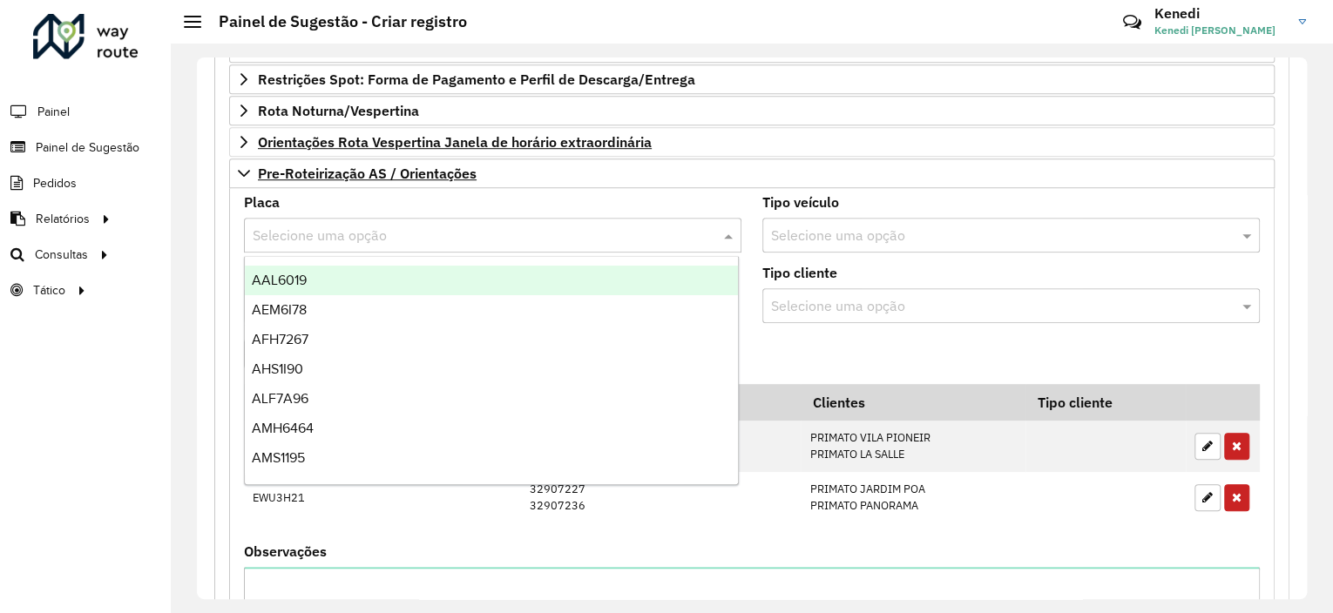
click at [347, 233] on input "text" at bounding box center [475, 236] width 445 height 21
type input "*"
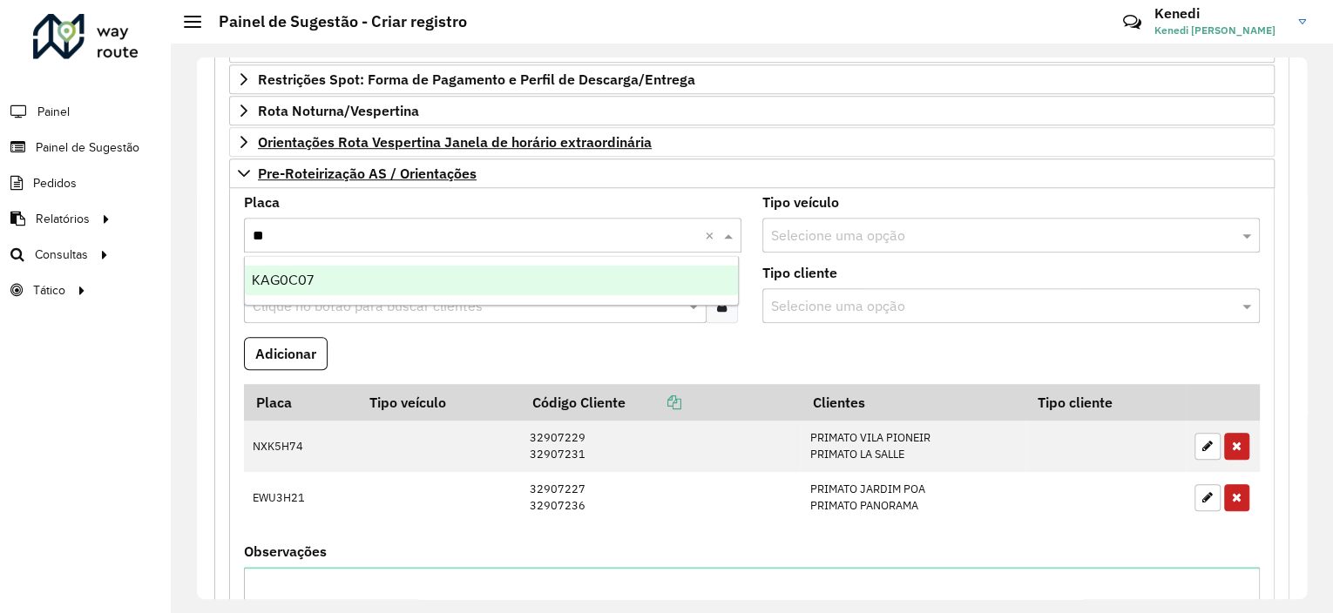
type input "***"
click at [307, 290] on div "KAG0C07" at bounding box center [491, 281] width 493 height 30
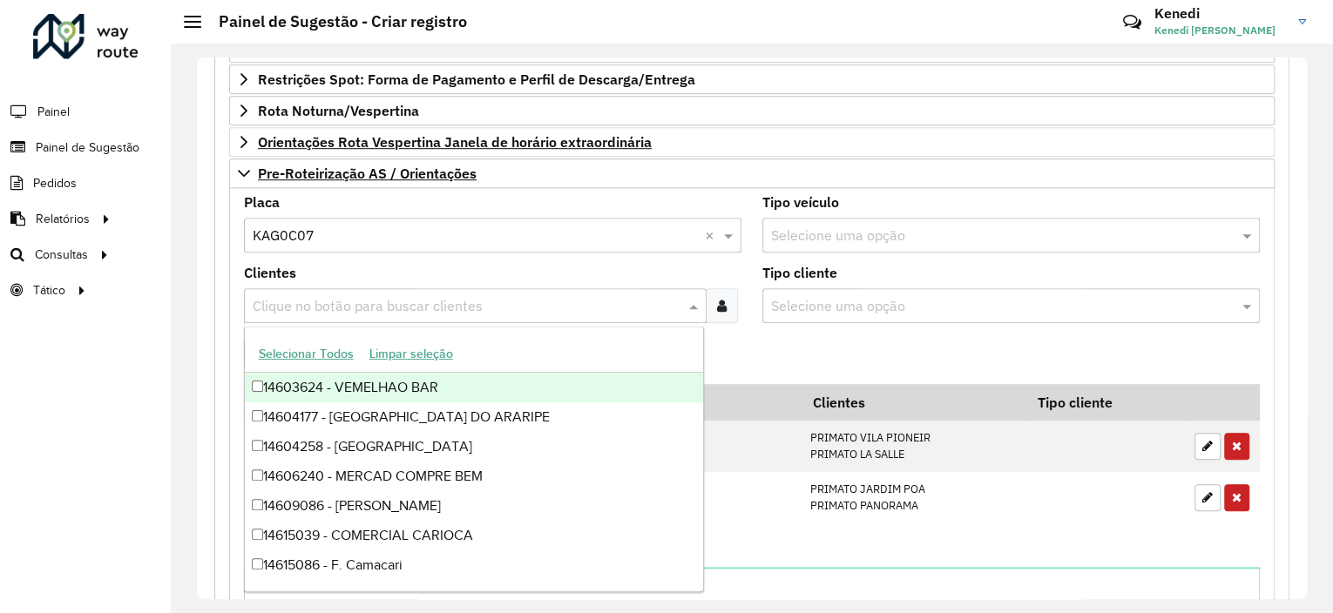
click at [303, 302] on input "text" at bounding box center [466, 306] width 436 height 21
type input "****"
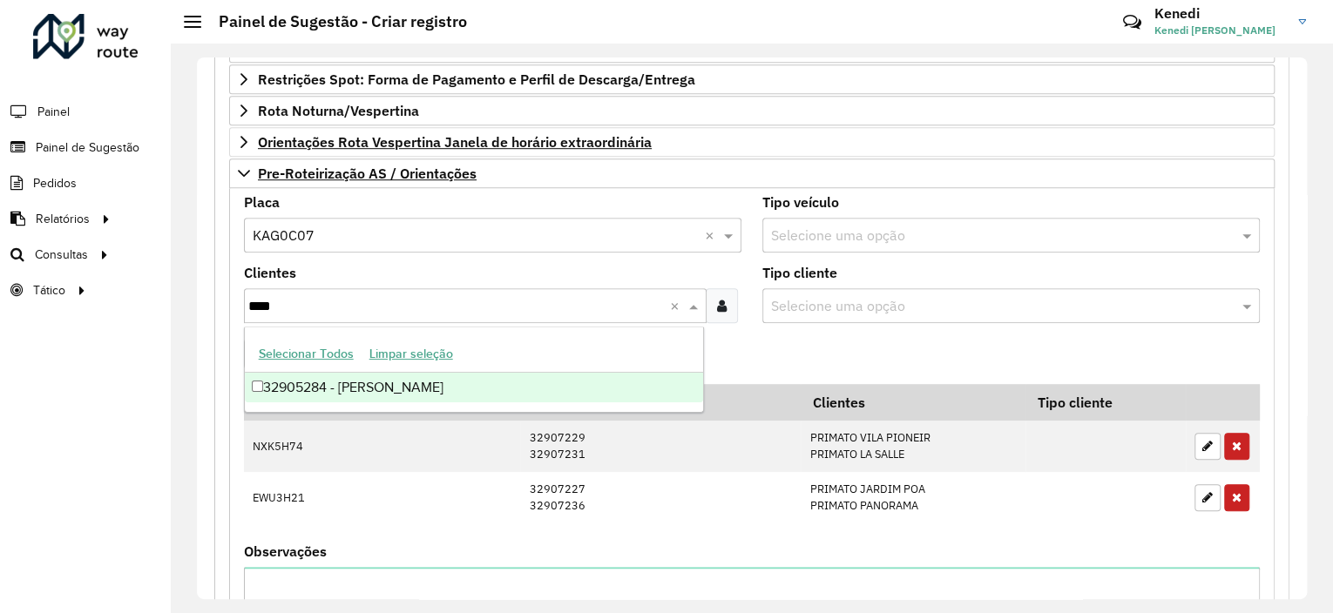
click at [317, 389] on div "32905284 - [PERSON_NAME]" at bounding box center [474, 388] width 458 height 30
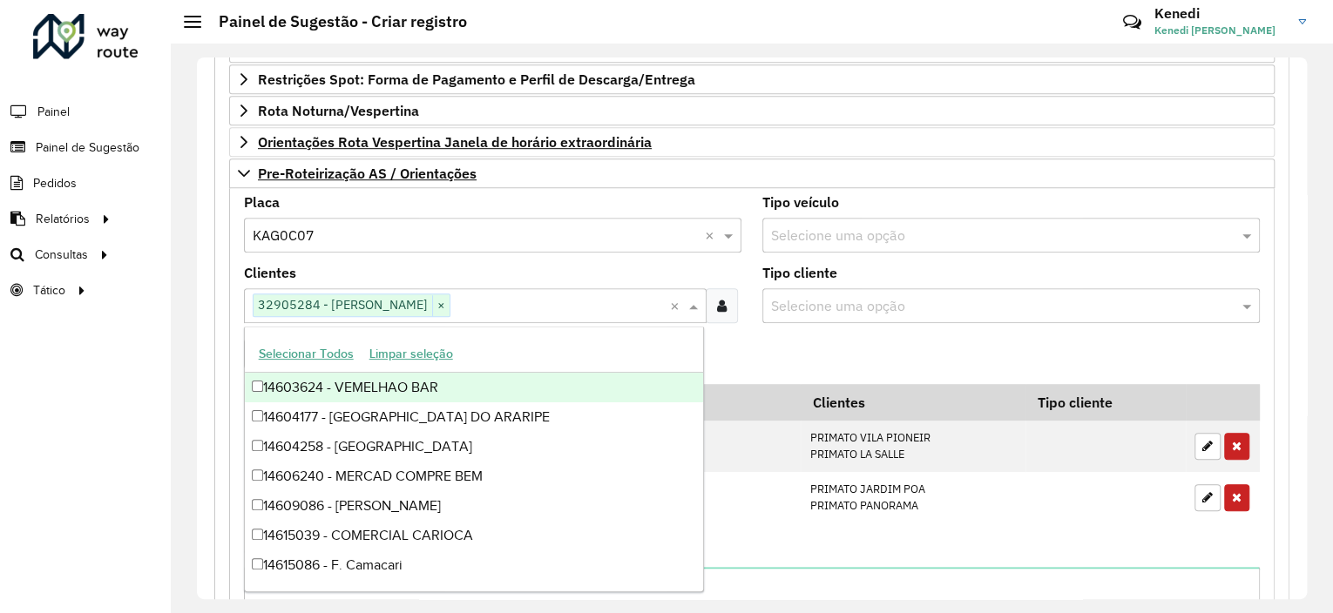
click at [758, 343] on formly-field "Adicionar" at bounding box center [751, 360] width 1036 height 47
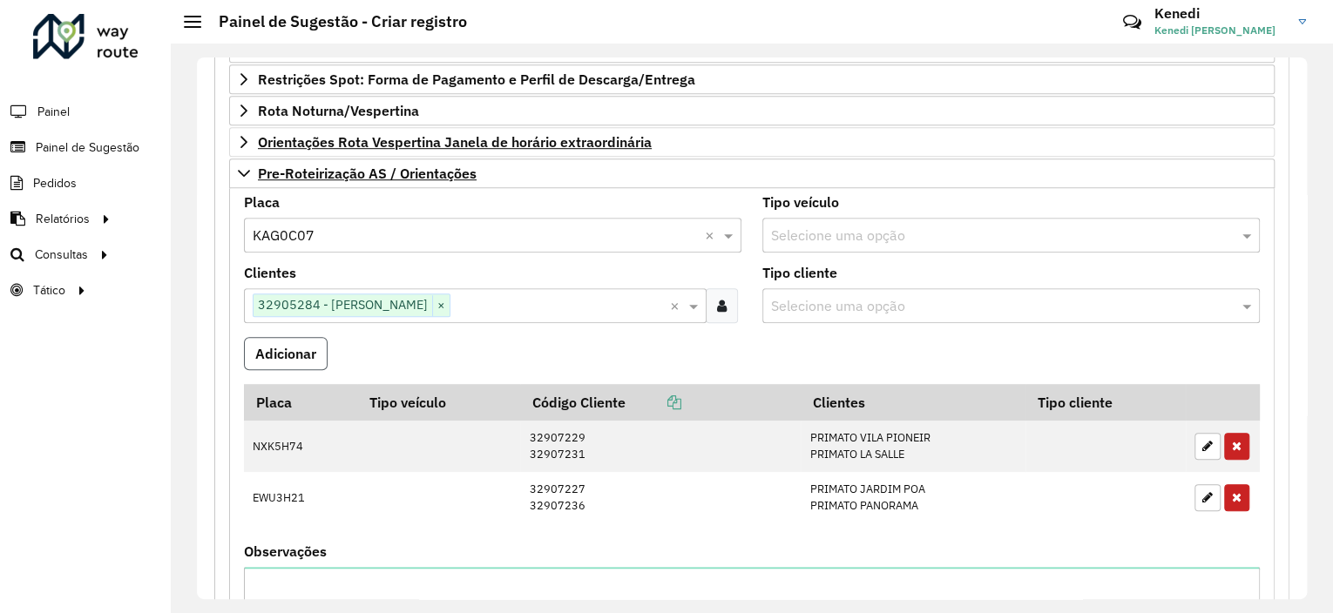
click at [277, 345] on button "Adicionar" at bounding box center [286, 353] width 84 height 33
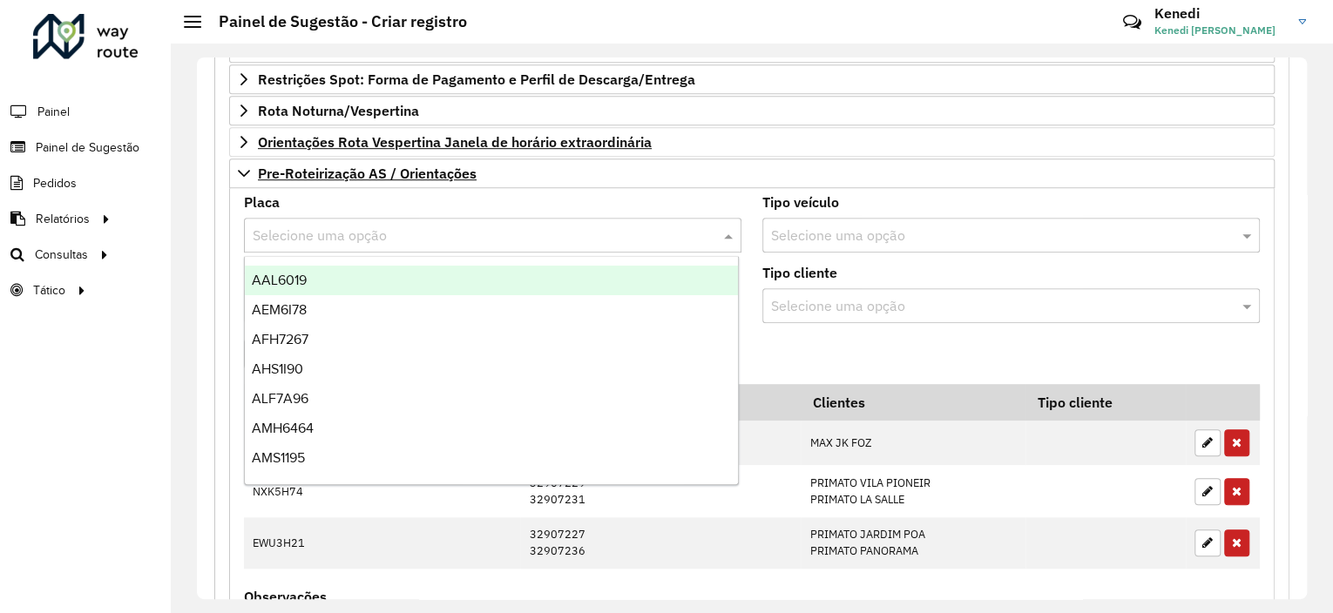
click at [342, 234] on input "text" at bounding box center [475, 236] width 445 height 21
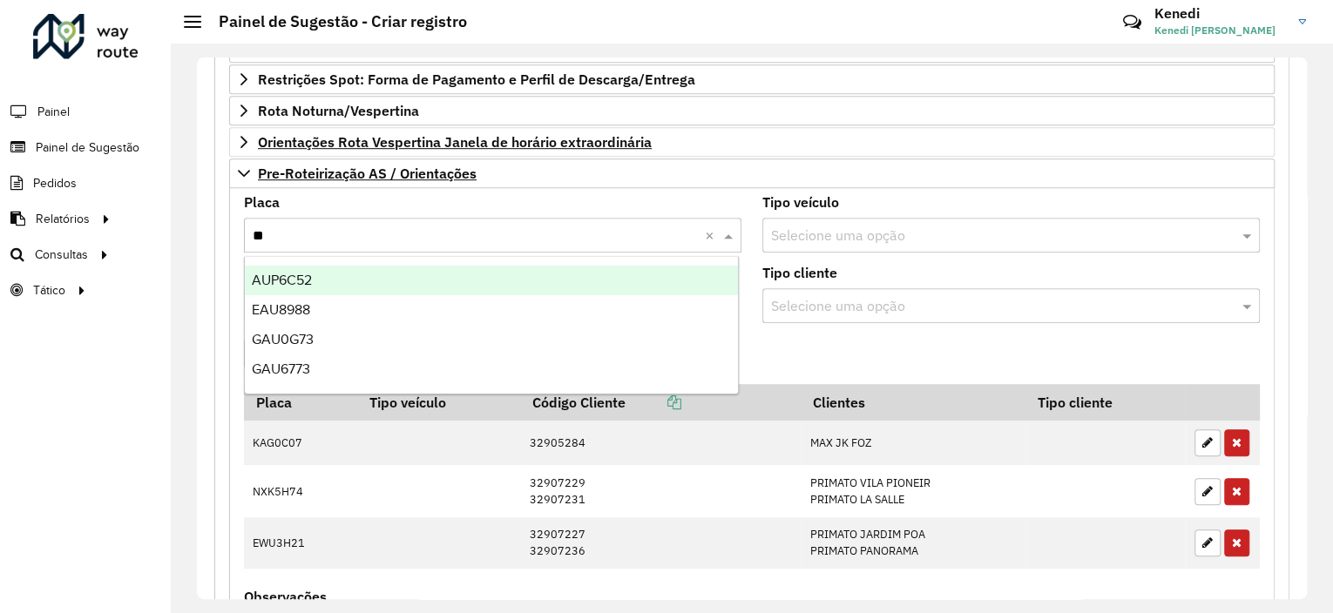
type input "***"
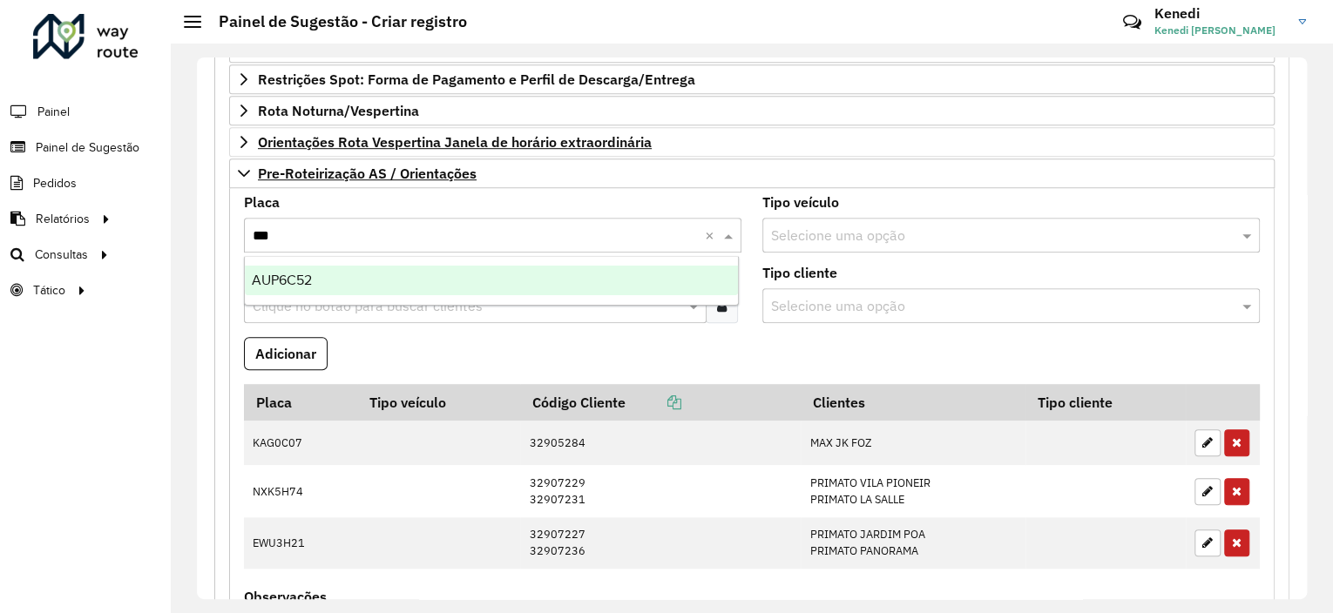
click at [302, 294] on div "AUP6C52" at bounding box center [491, 281] width 493 height 30
click at [302, 287] on div "AUP6C52" at bounding box center [491, 281] width 493 height 30
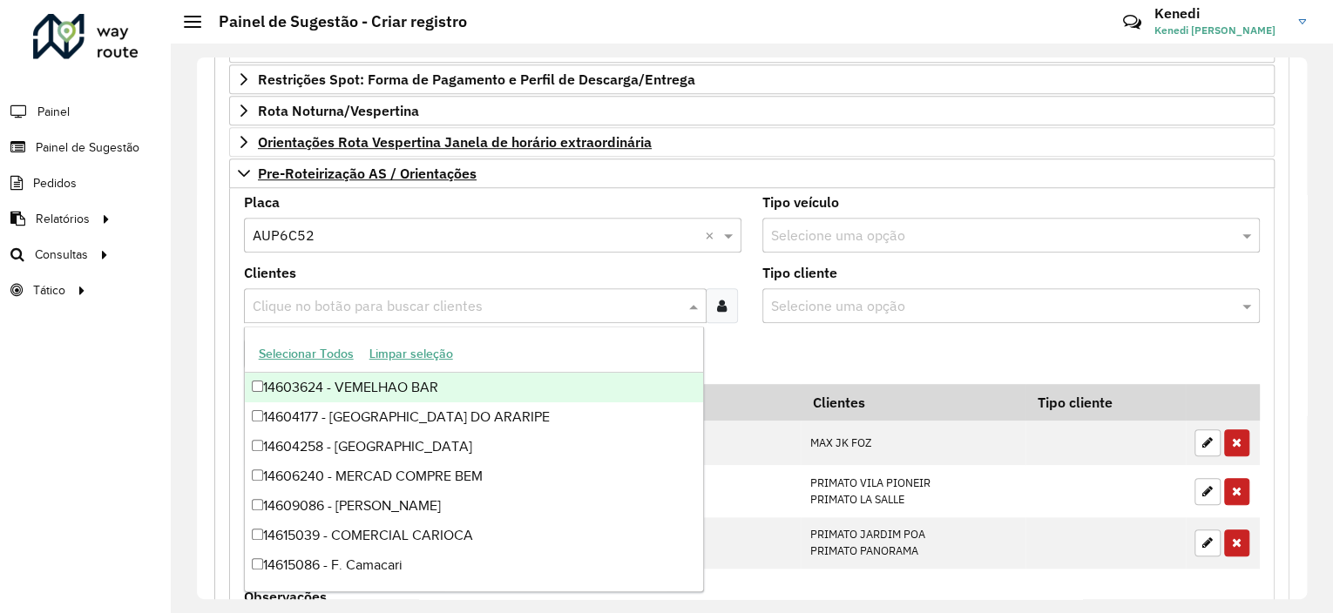
click at [300, 299] on input "text" at bounding box center [466, 306] width 436 height 21
type input "****"
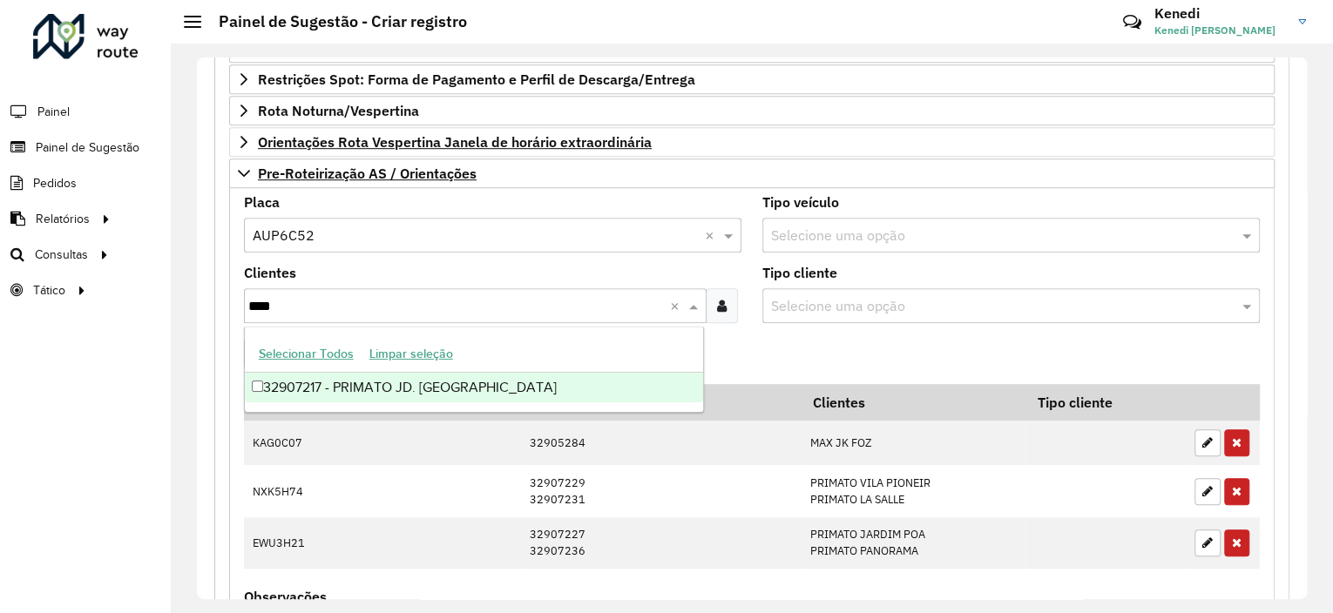
click at [307, 393] on div "32907217 - PRIMATO JD. [GEOGRAPHIC_DATA]" at bounding box center [474, 388] width 458 height 30
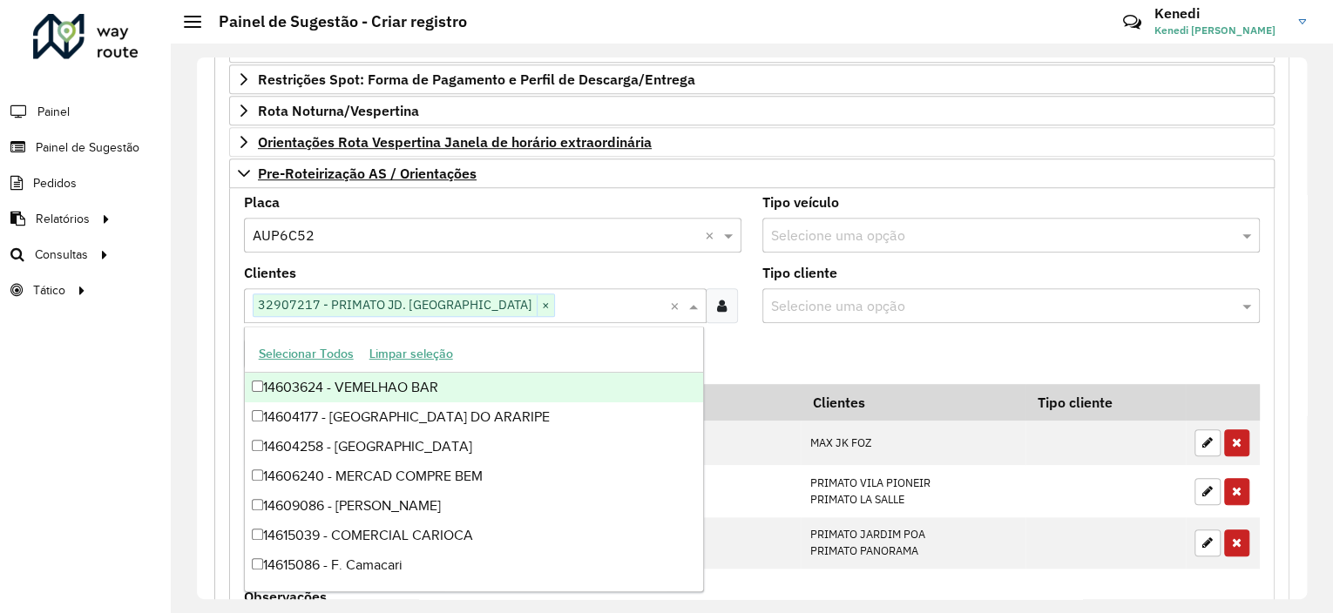
click at [764, 337] on formly-field "Adicionar" at bounding box center [751, 360] width 1036 height 47
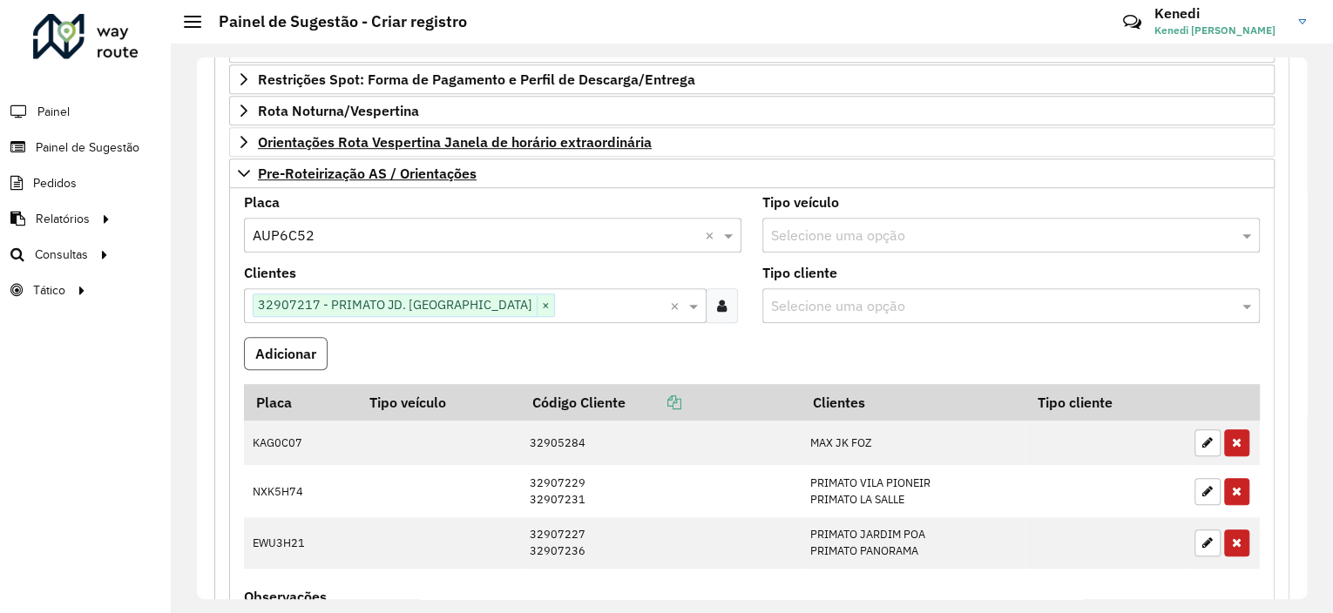
click at [279, 363] on button "Adicionar" at bounding box center [286, 353] width 84 height 33
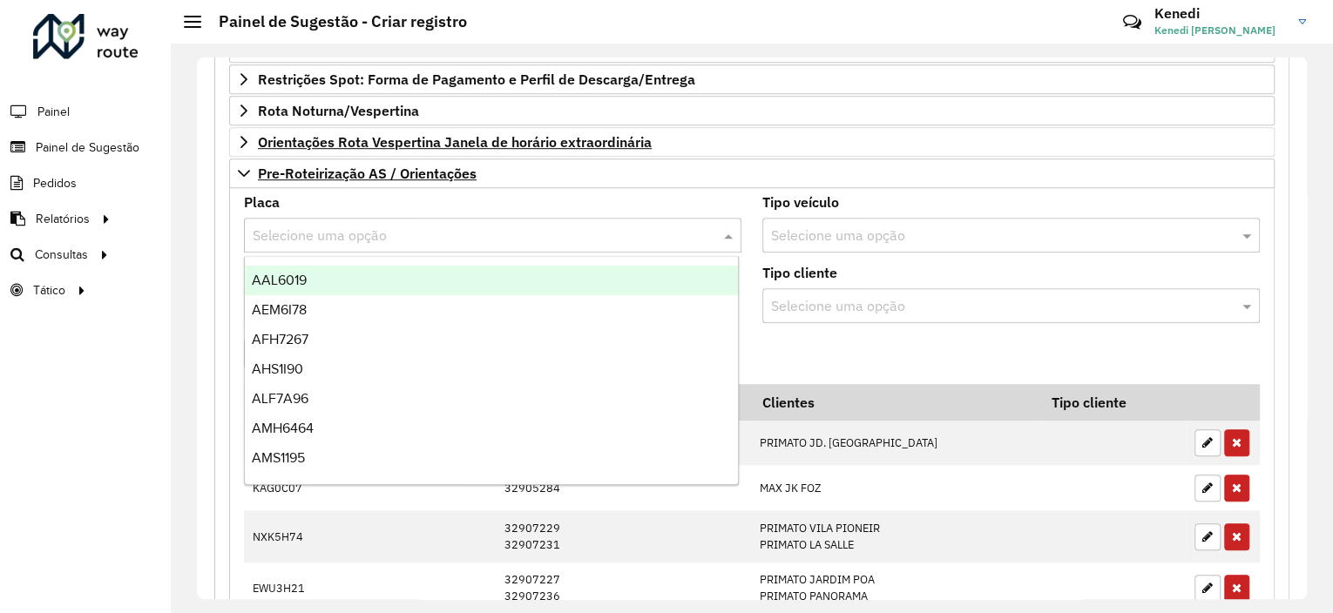
click at [366, 233] on input "text" at bounding box center [475, 236] width 445 height 21
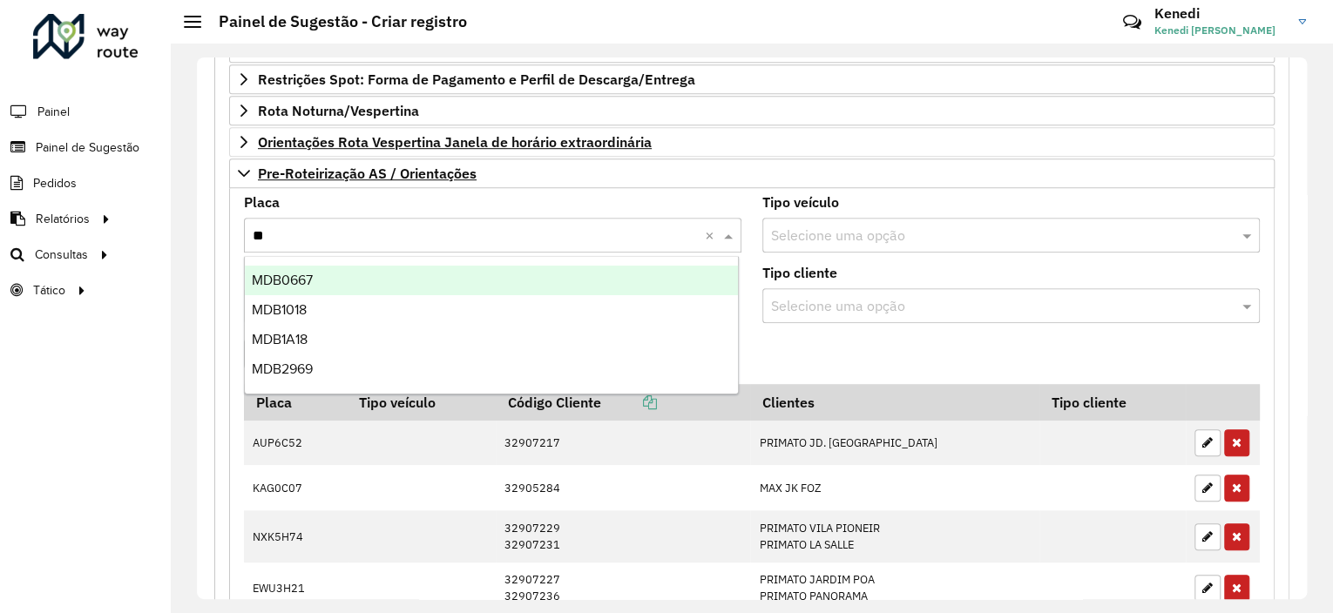
type input "***"
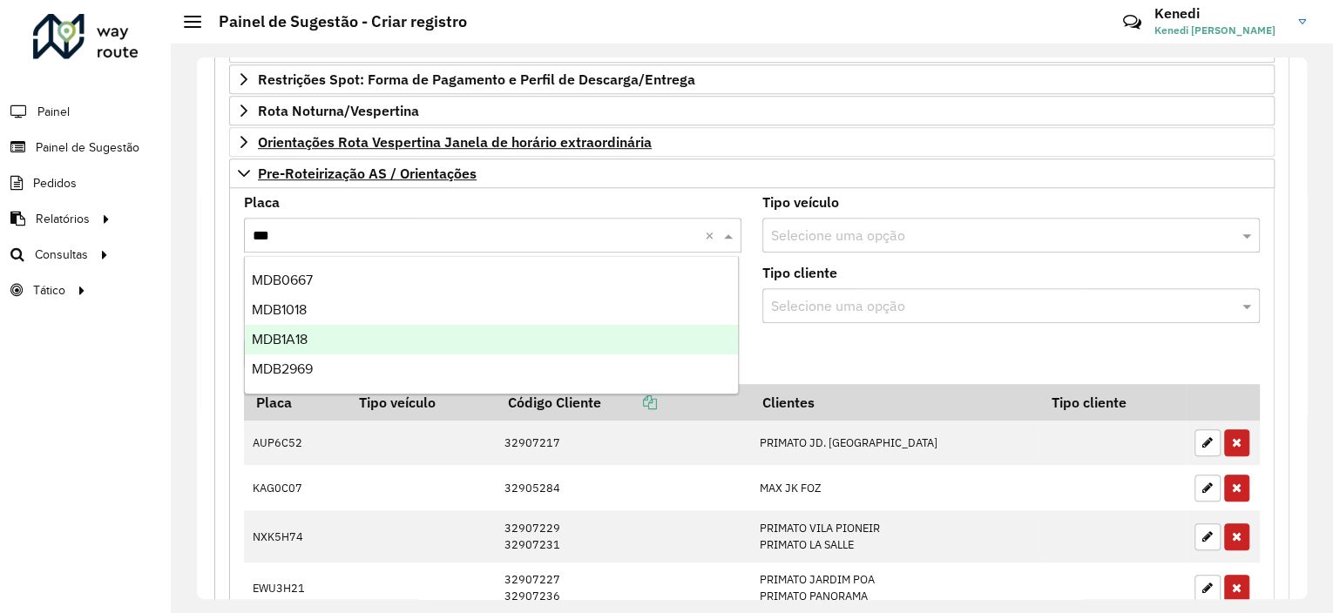
click at [301, 345] on span "MDB1A18" at bounding box center [280, 339] width 56 height 15
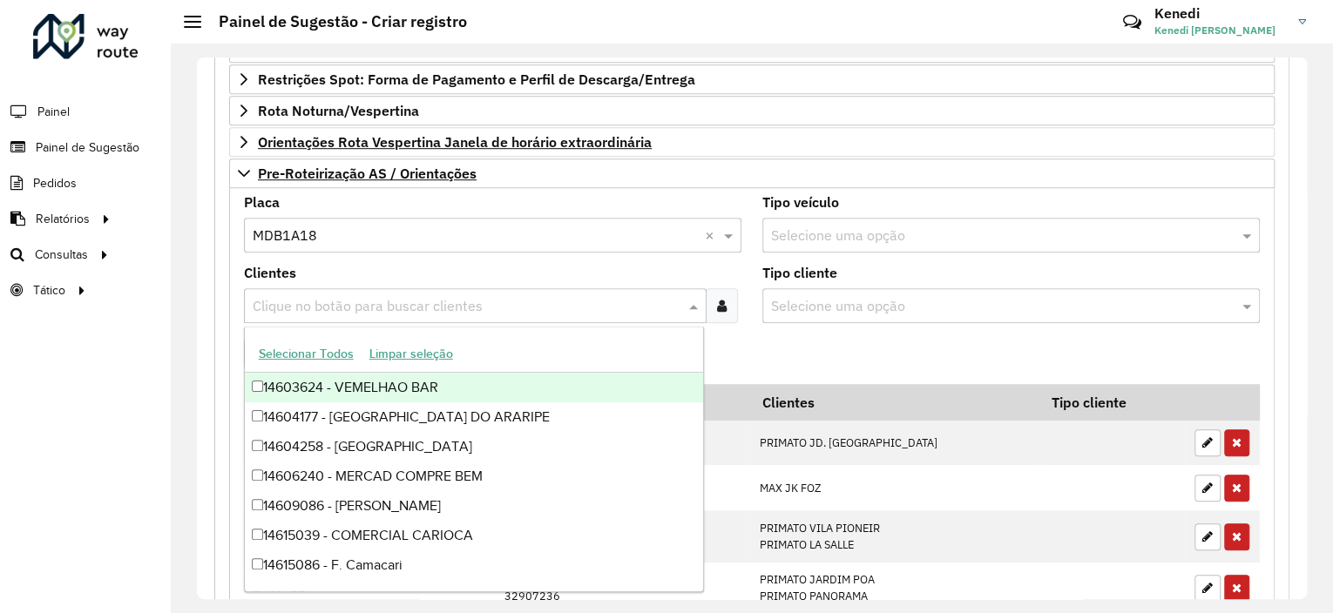
click at [326, 296] on input "text" at bounding box center [466, 306] width 436 height 21
type input "*****"
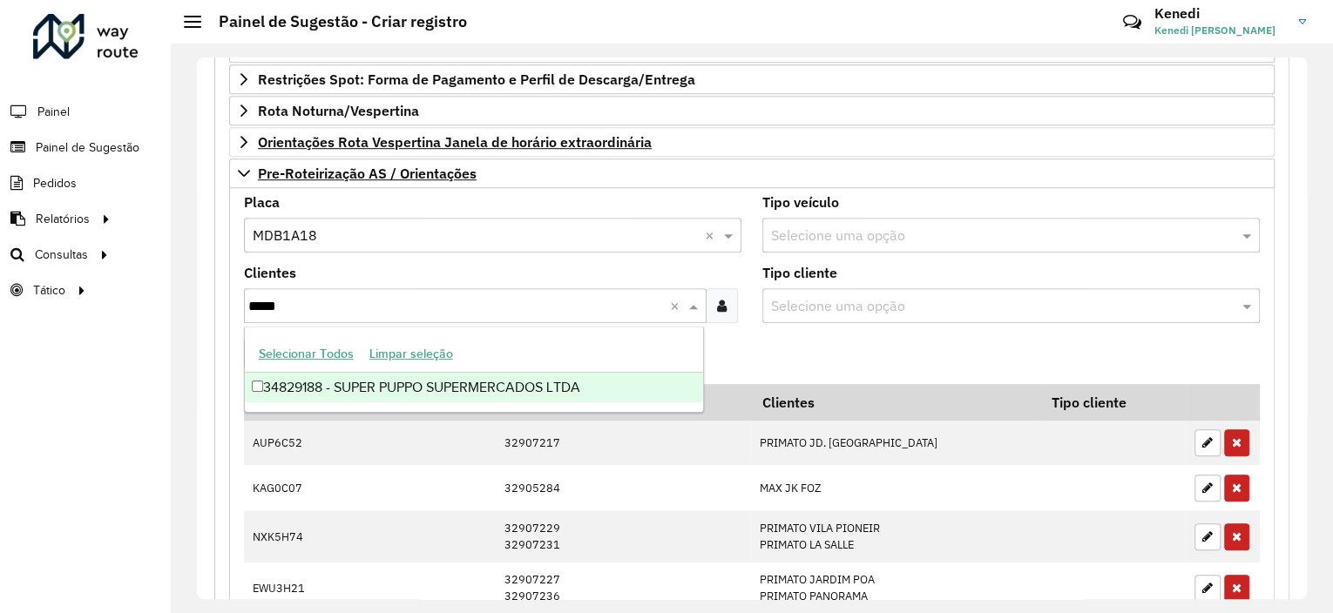
click at [323, 390] on div "34829188 - SUPER PUPPO SUPERMERCADOS LTDA" at bounding box center [474, 388] width 458 height 30
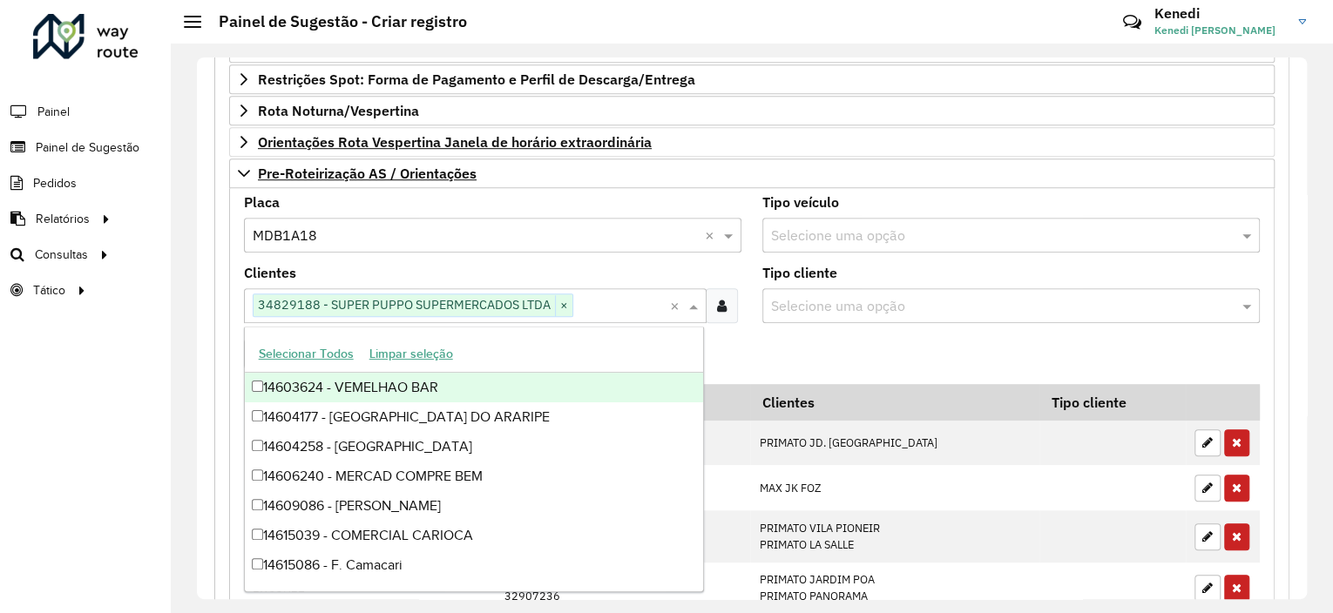
click at [746, 331] on formly-field "Clientes Clique no botão para buscar clientes 34829188 - SUPER PUPPO SUPERMERCA…" at bounding box center [492, 302] width 518 height 71
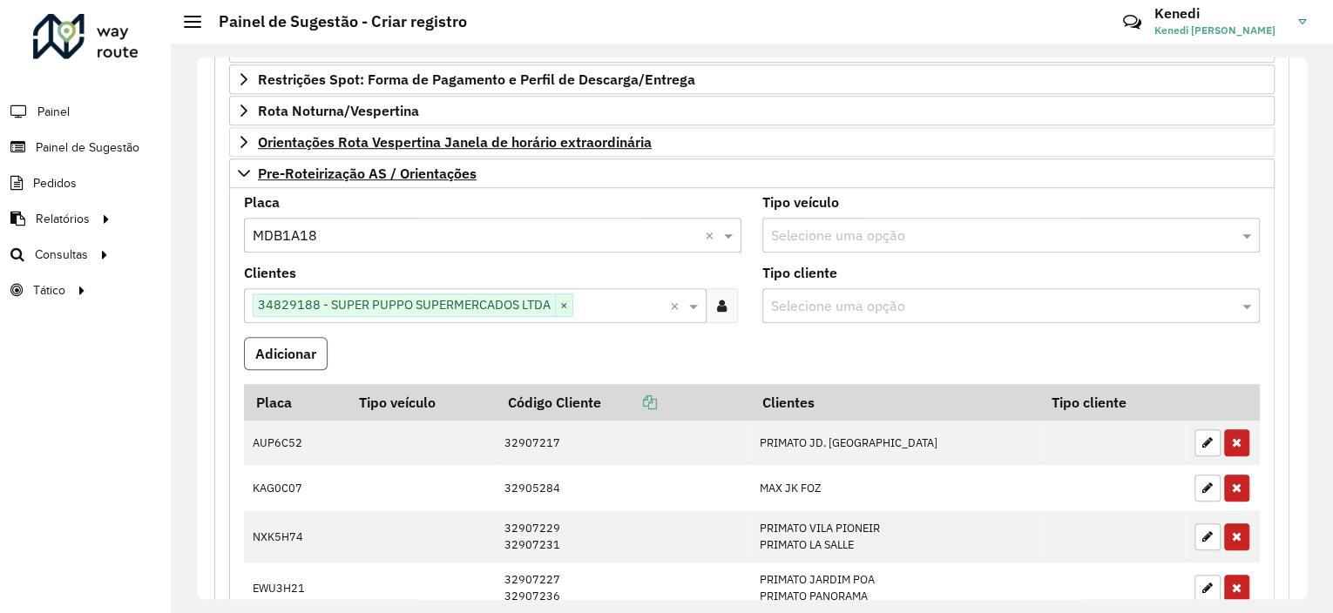
click at [297, 345] on button "Adicionar" at bounding box center [286, 353] width 84 height 33
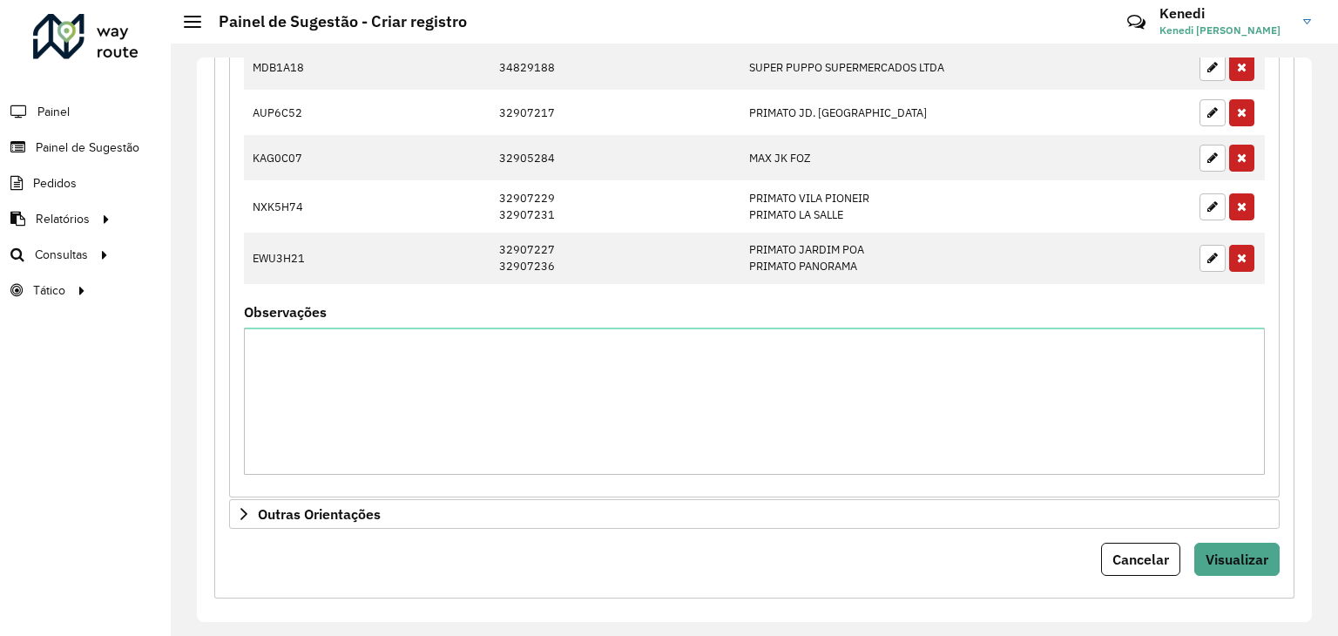
scroll to position [909, 0]
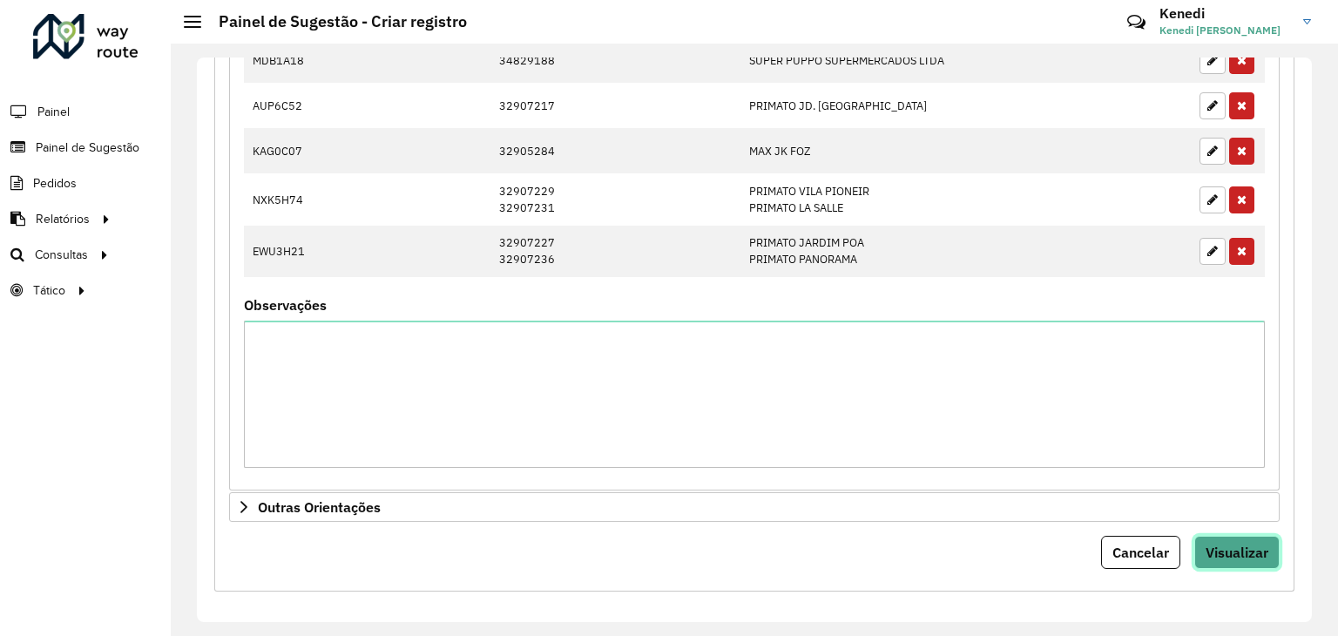
click at [1244, 543] on span "Visualizar" at bounding box center [1236, 551] width 63 height 17
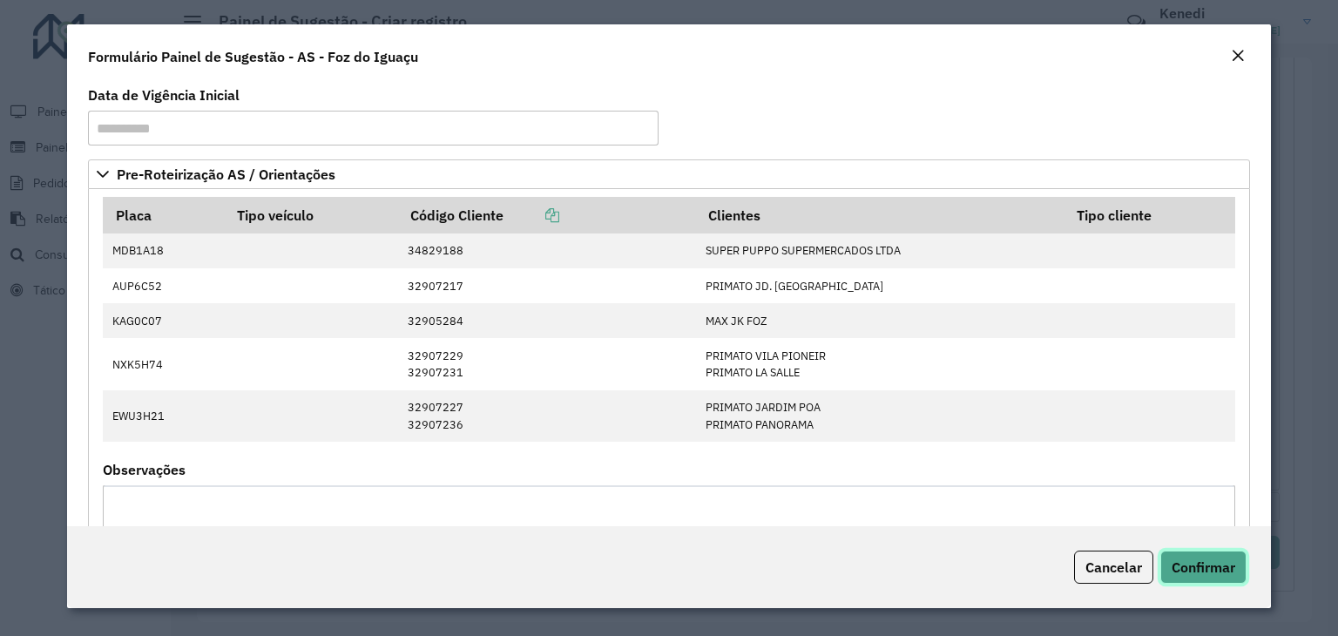
click at [1212, 571] on span "Confirmar" at bounding box center [1203, 566] width 64 height 17
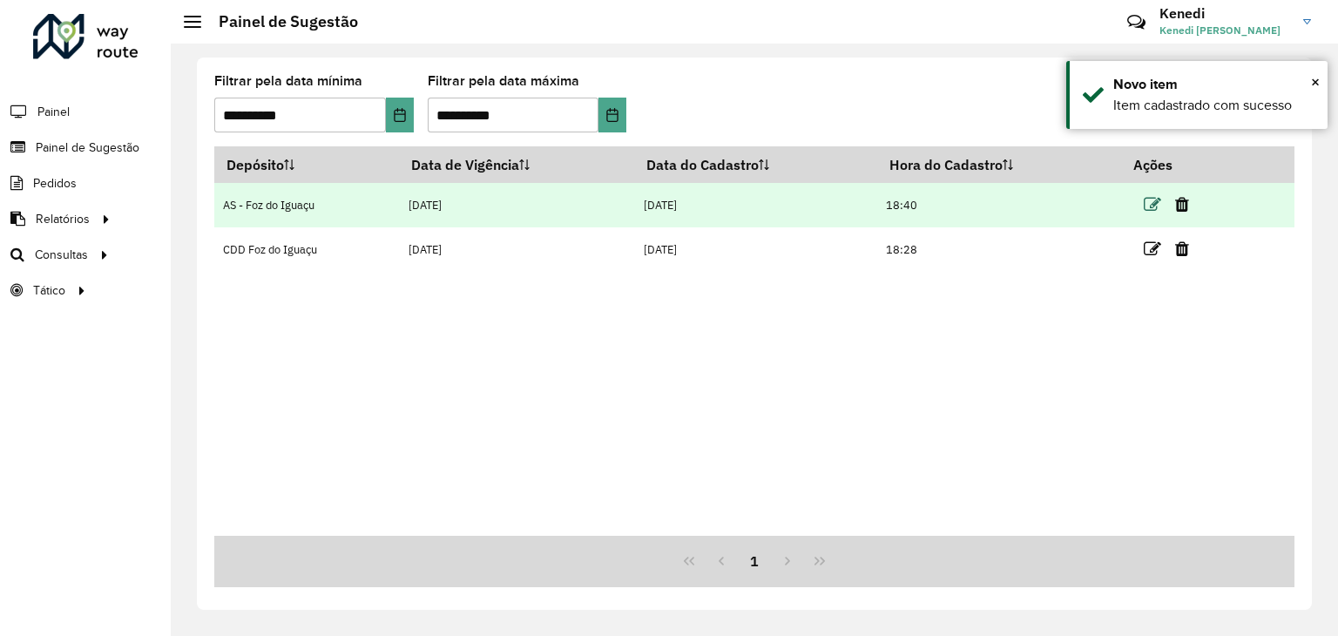
click at [1156, 199] on icon at bounding box center [1152, 204] width 17 height 17
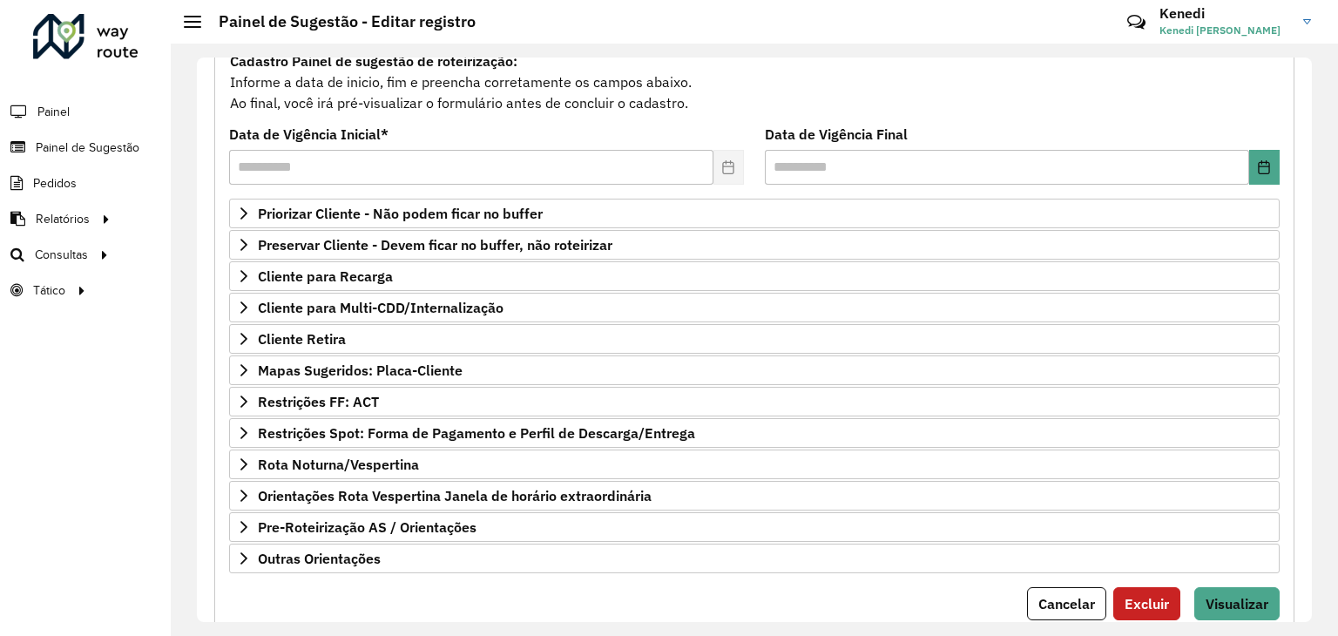
scroll to position [226, 0]
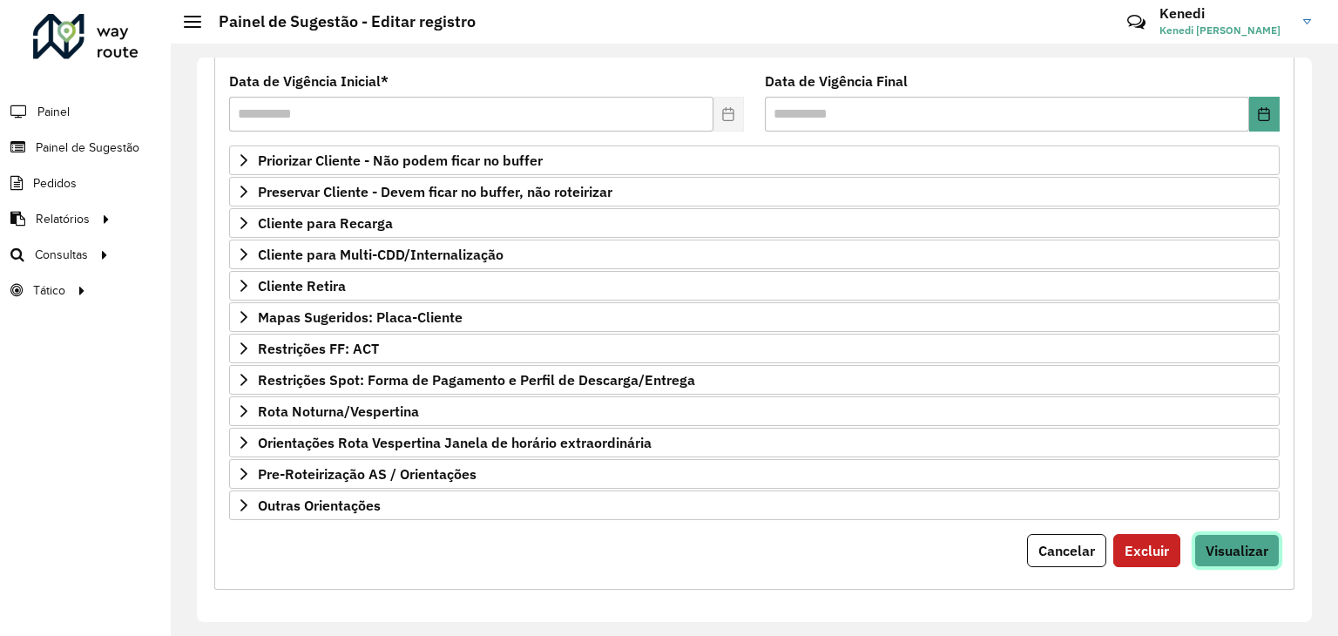
click at [1247, 542] on span "Visualizar" at bounding box center [1236, 550] width 63 height 17
